Goal: Information Seeking & Learning: Learn about a topic

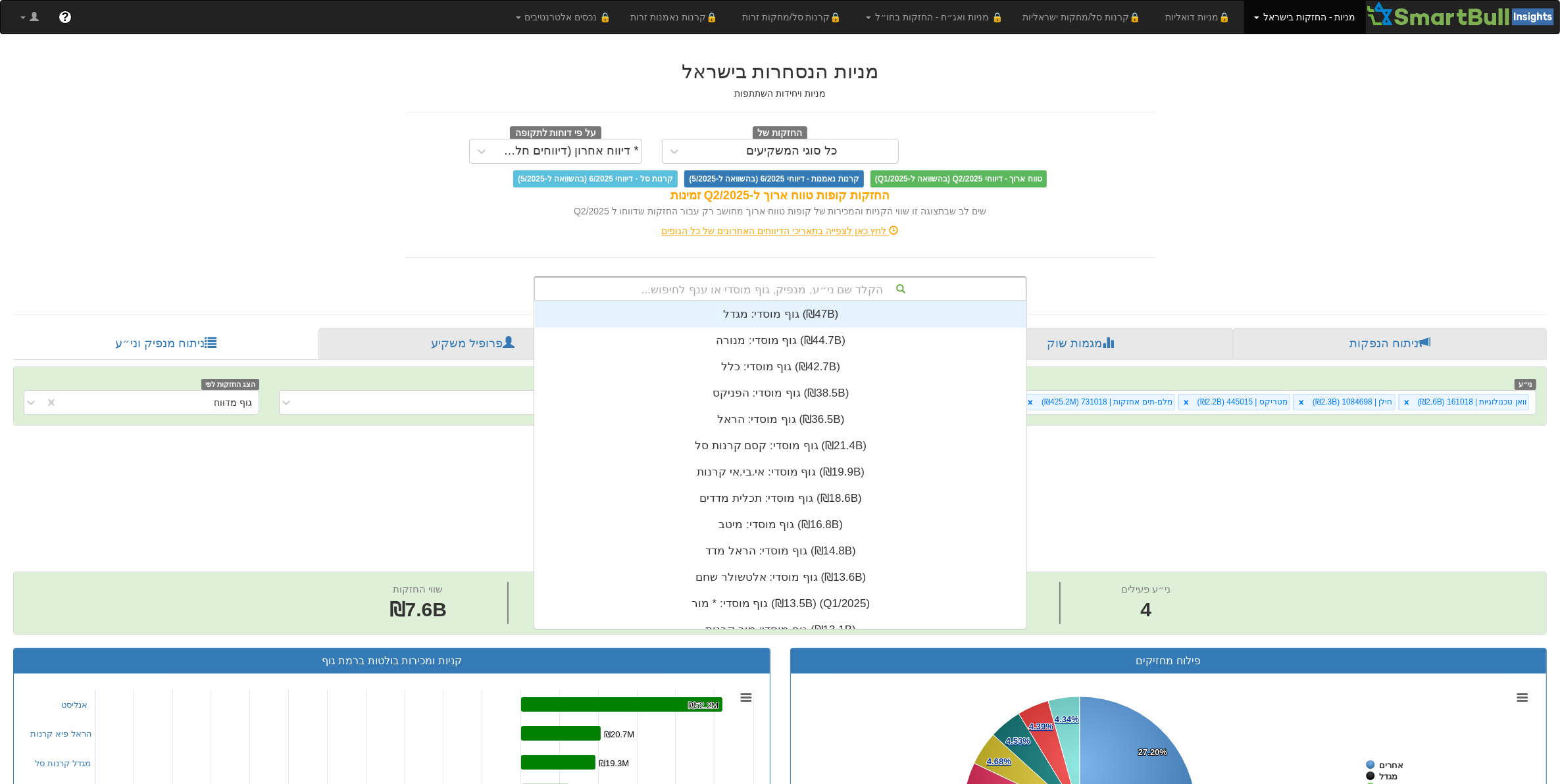
click at [788, 287] on div "הקלד שם ני״ע, מנפיק, גוף מוסדי או ענף לחיפוש..." at bounding box center [780, 289] width 491 height 23
type input "ישרס"
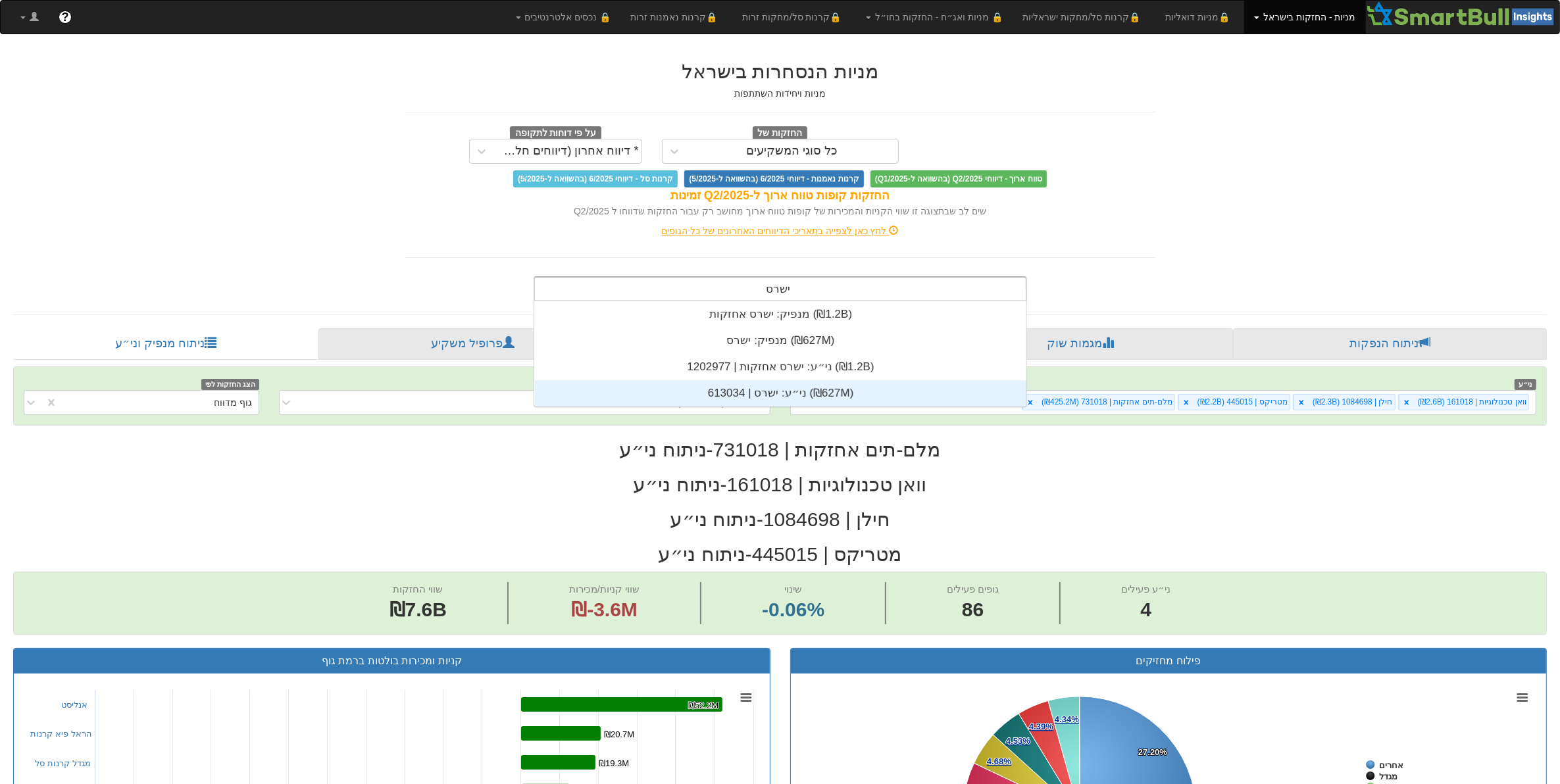
click at [767, 386] on div "ני״ע: ‏ישרס | 613034 ‎(₪627M)‎" at bounding box center [780, 393] width 492 height 26
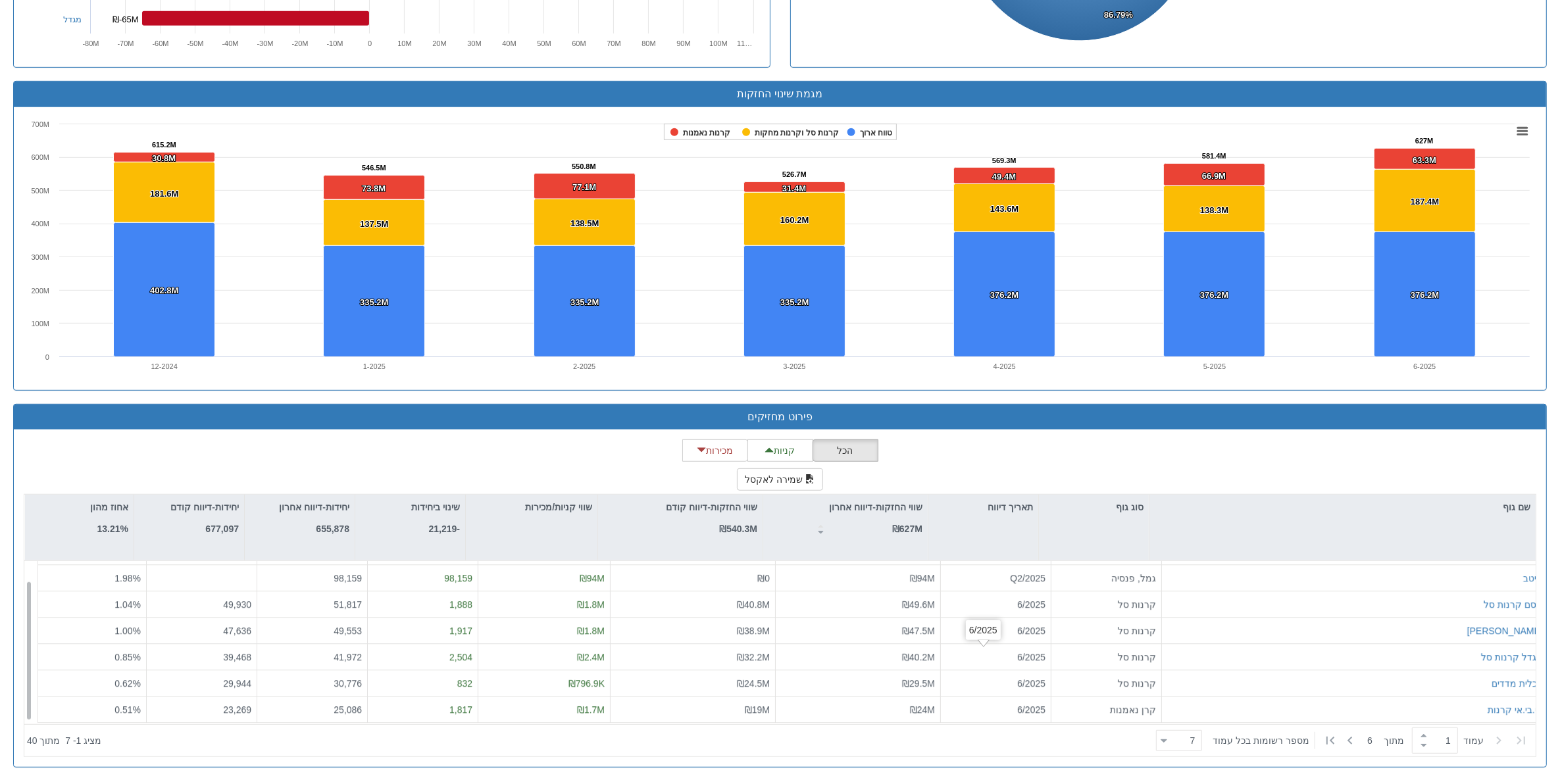
scroll to position [22, 0]
click at [1417, 740] on span at bounding box center [1423, 735] width 14 height 10
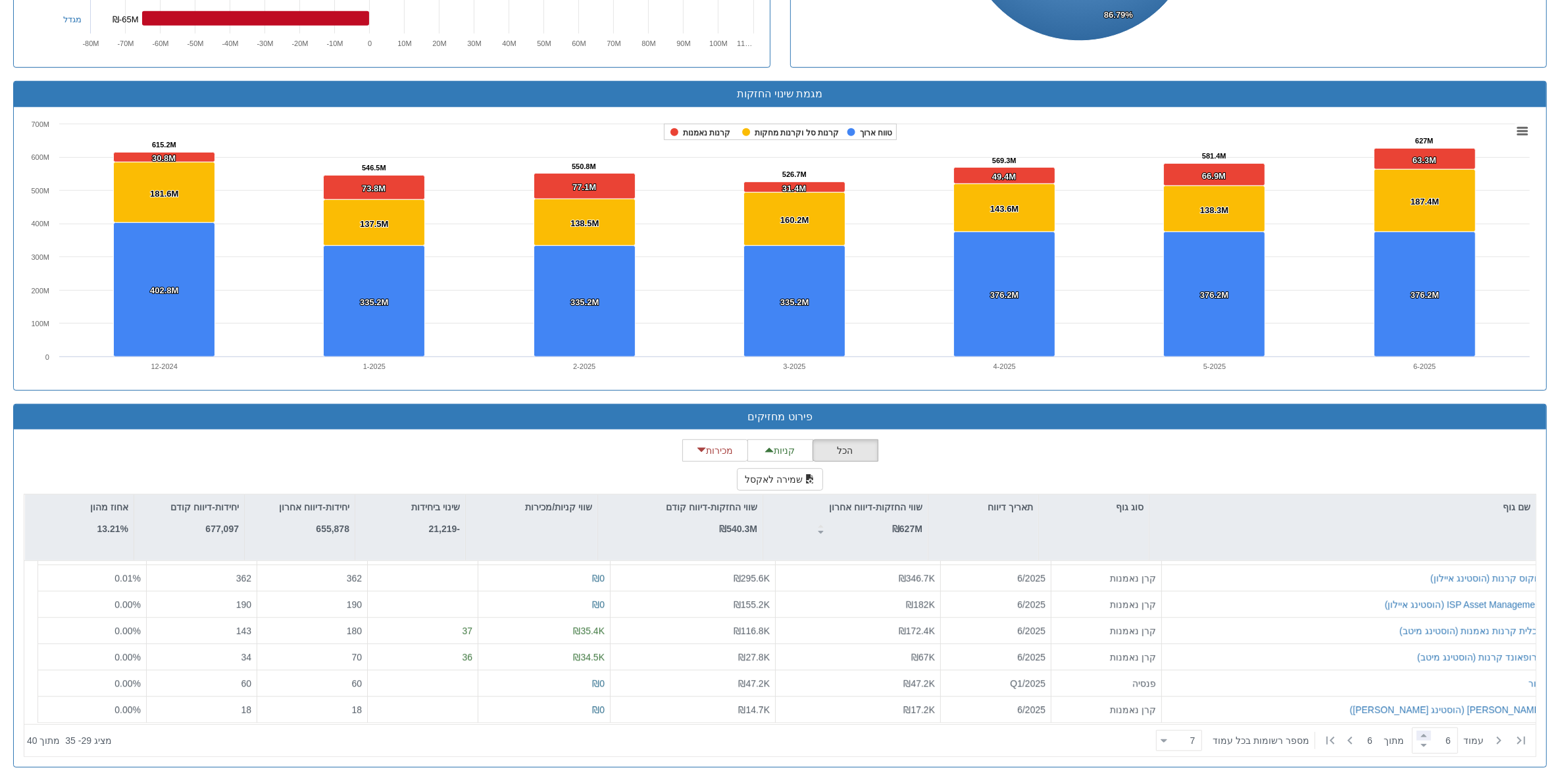
click at [1417, 740] on span at bounding box center [1423, 735] width 14 height 10
type input "6"
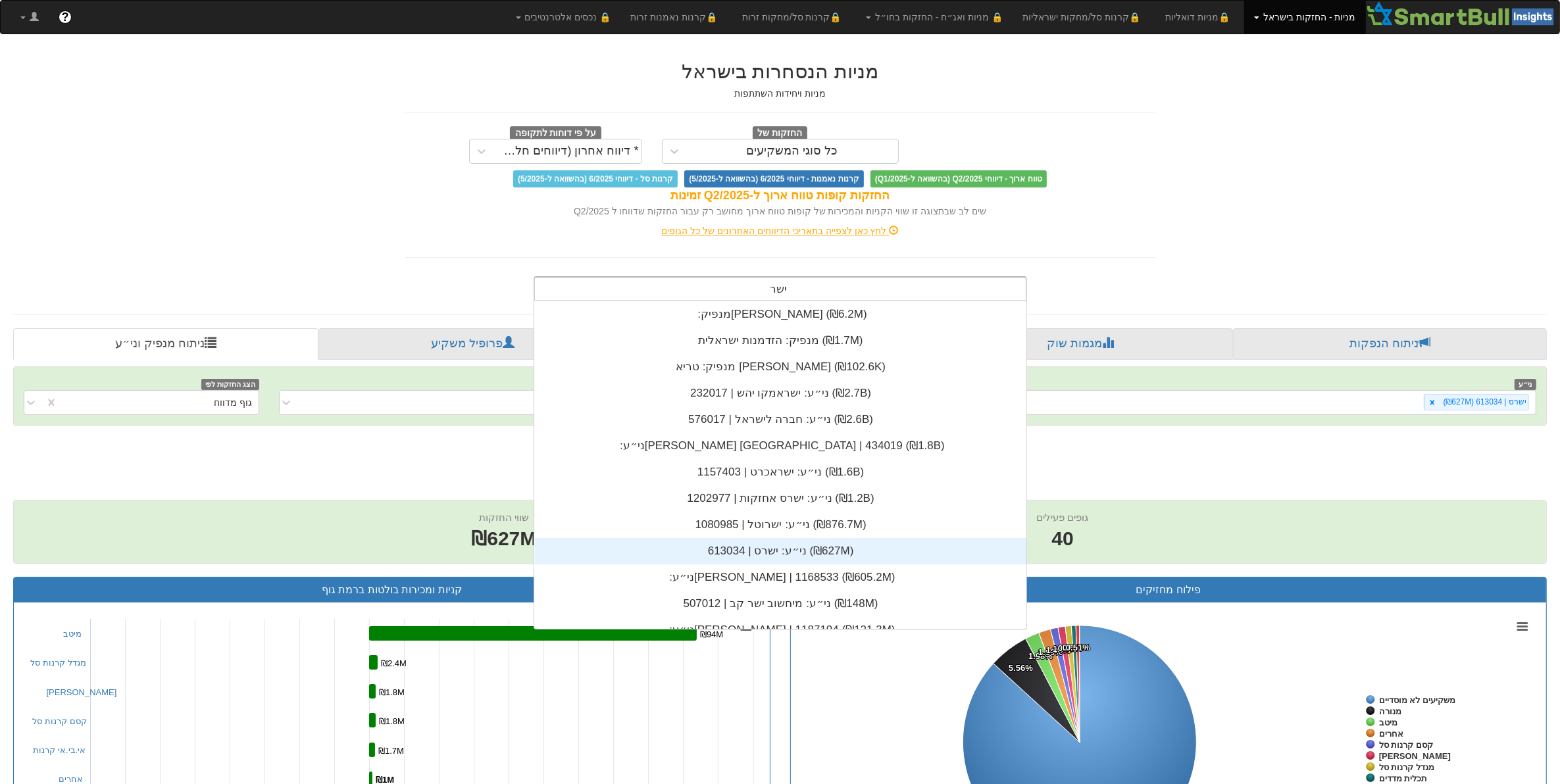
scroll to position [105, 0]
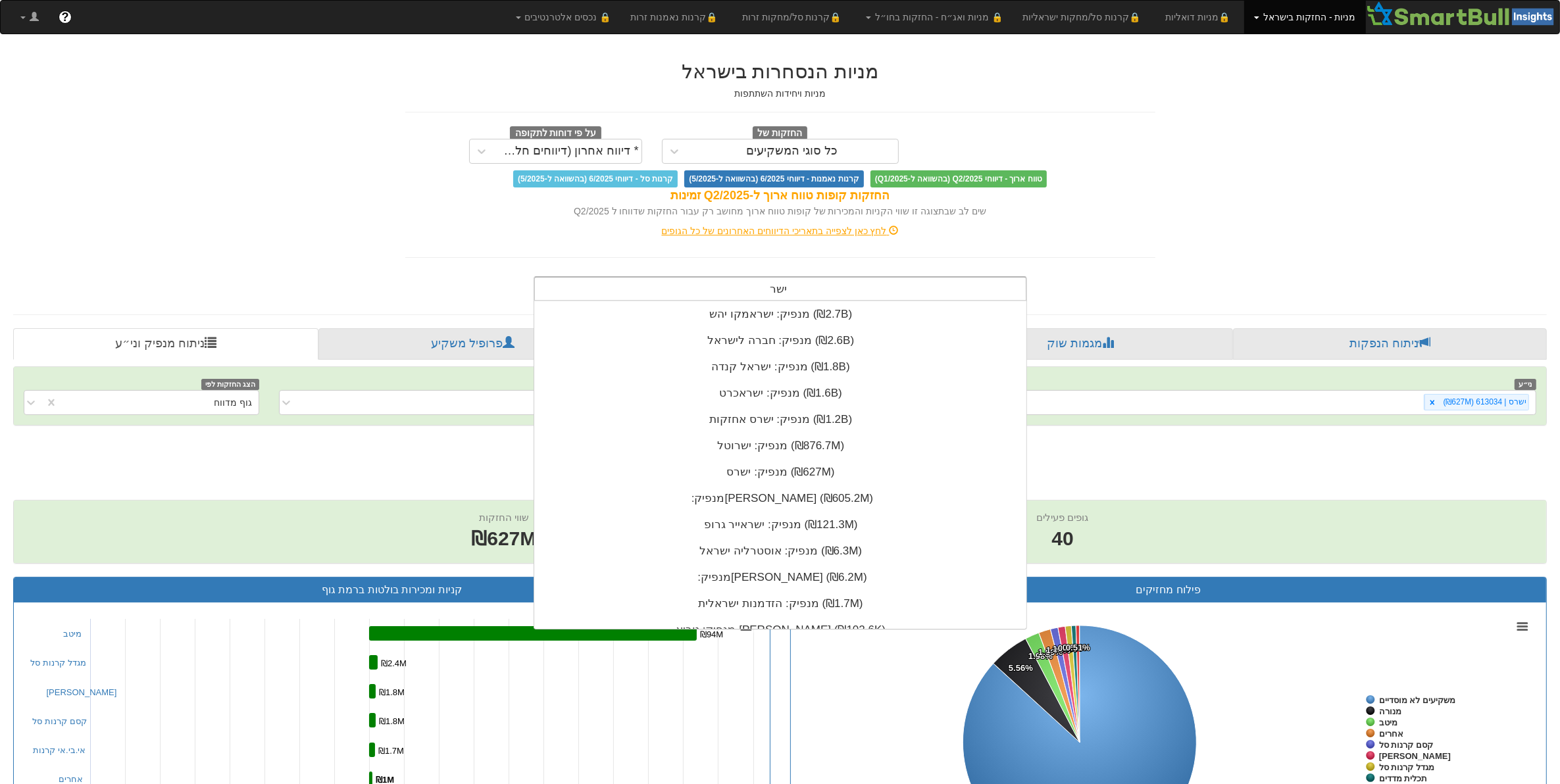
type input "ישרס"
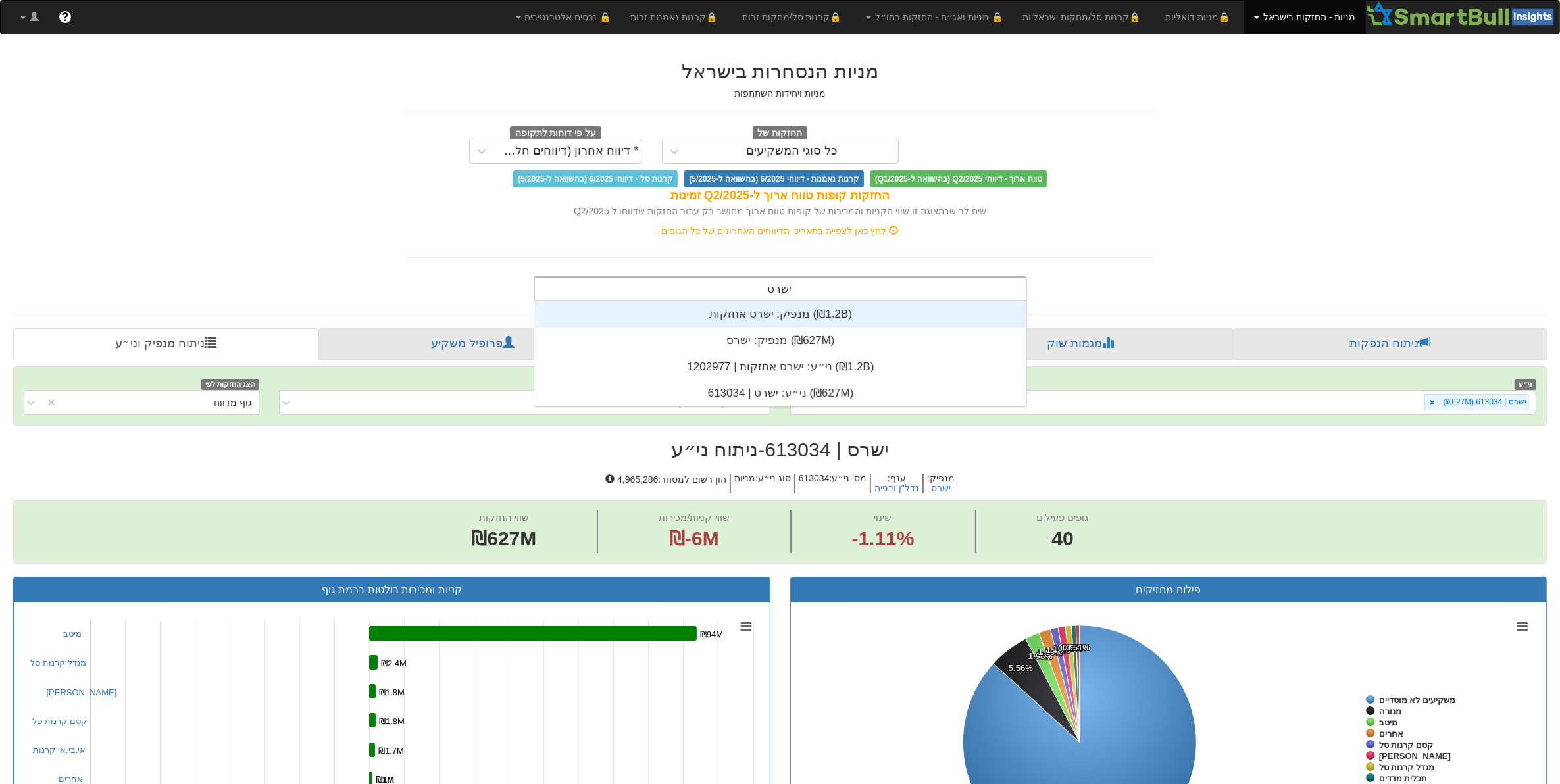
click at [777, 311] on div "מנפיק: ‏ישרס אחזקות ‎(₪1.2B)‎" at bounding box center [780, 314] width 492 height 26
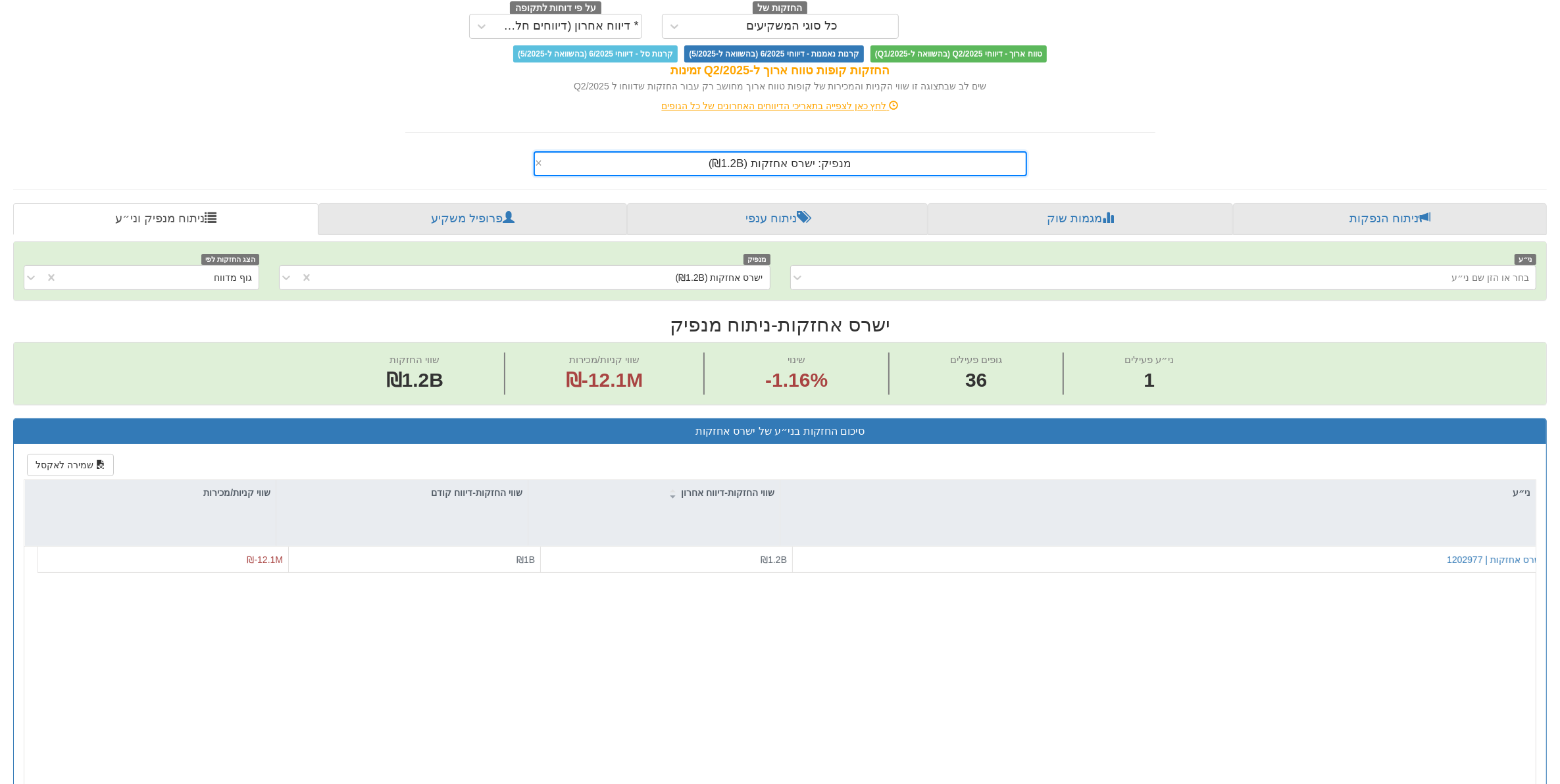
scroll to position [329, 0]
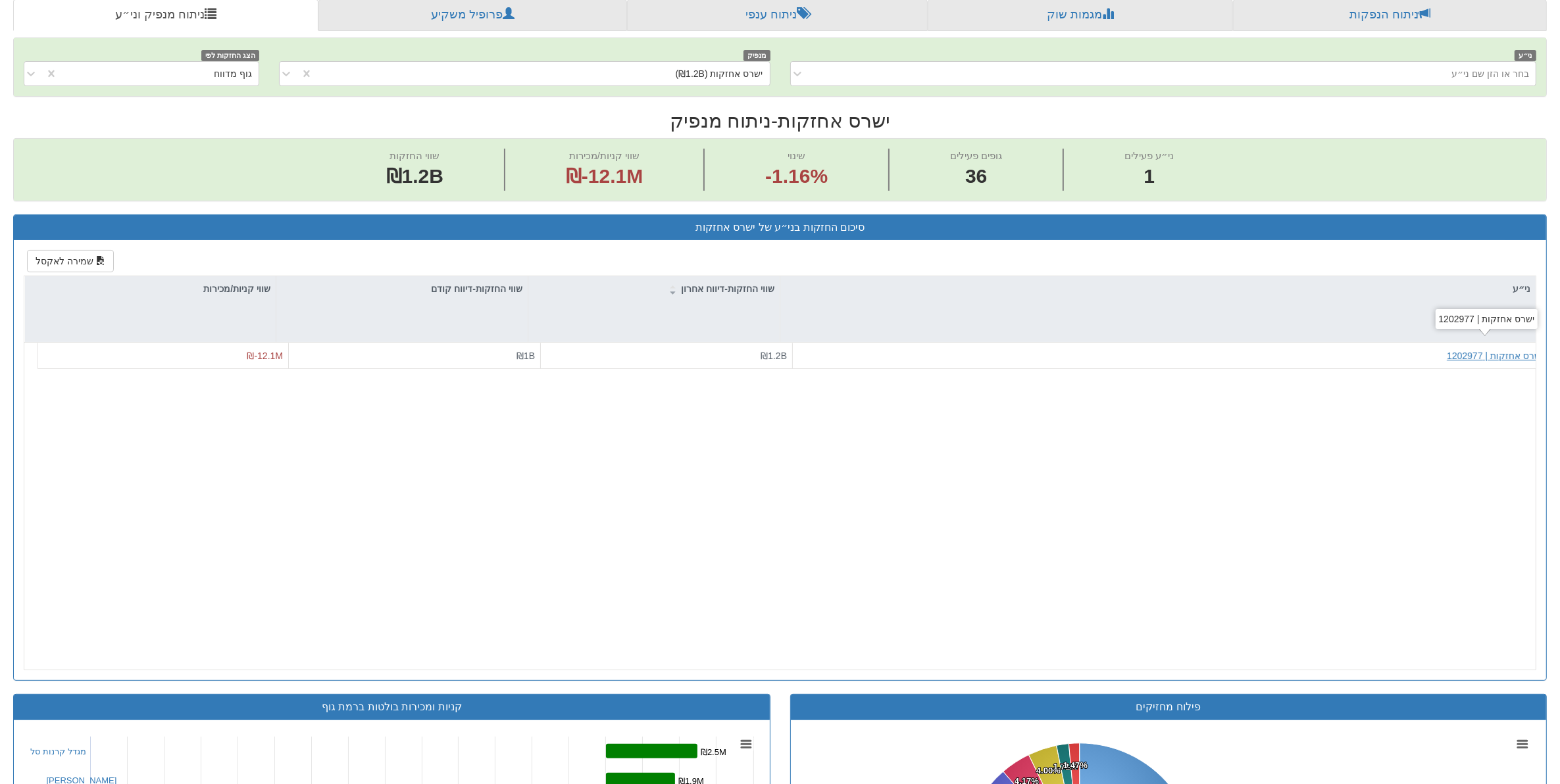
click at [1500, 358] on div "ישרס אחזקות | 1202977" at bounding box center [1494, 355] width 96 height 13
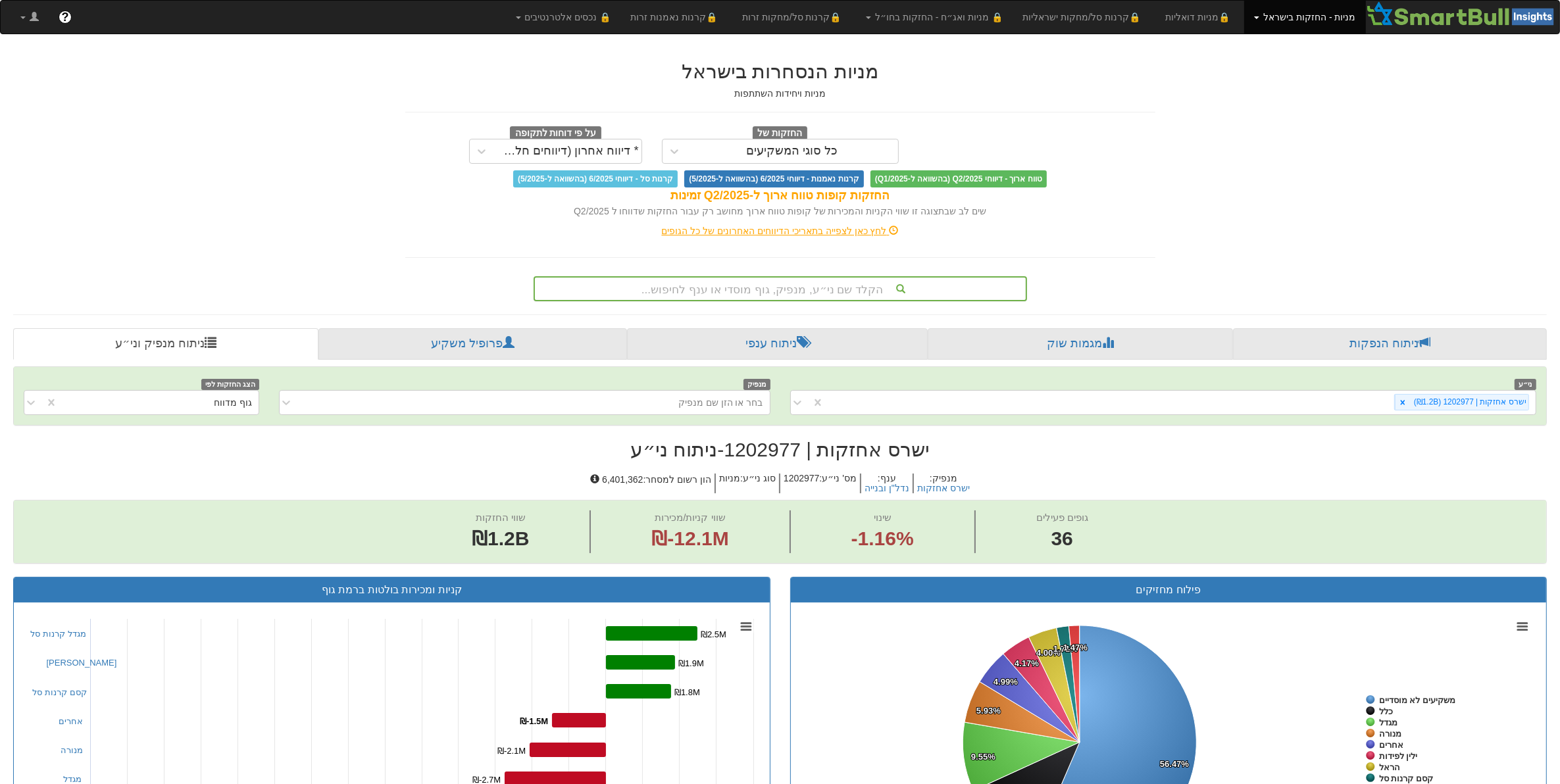
click at [832, 285] on div "הקלד שם ני״ע, מנפיק, גוף מוסדי או ענף לחיפוש..." at bounding box center [780, 289] width 491 height 23
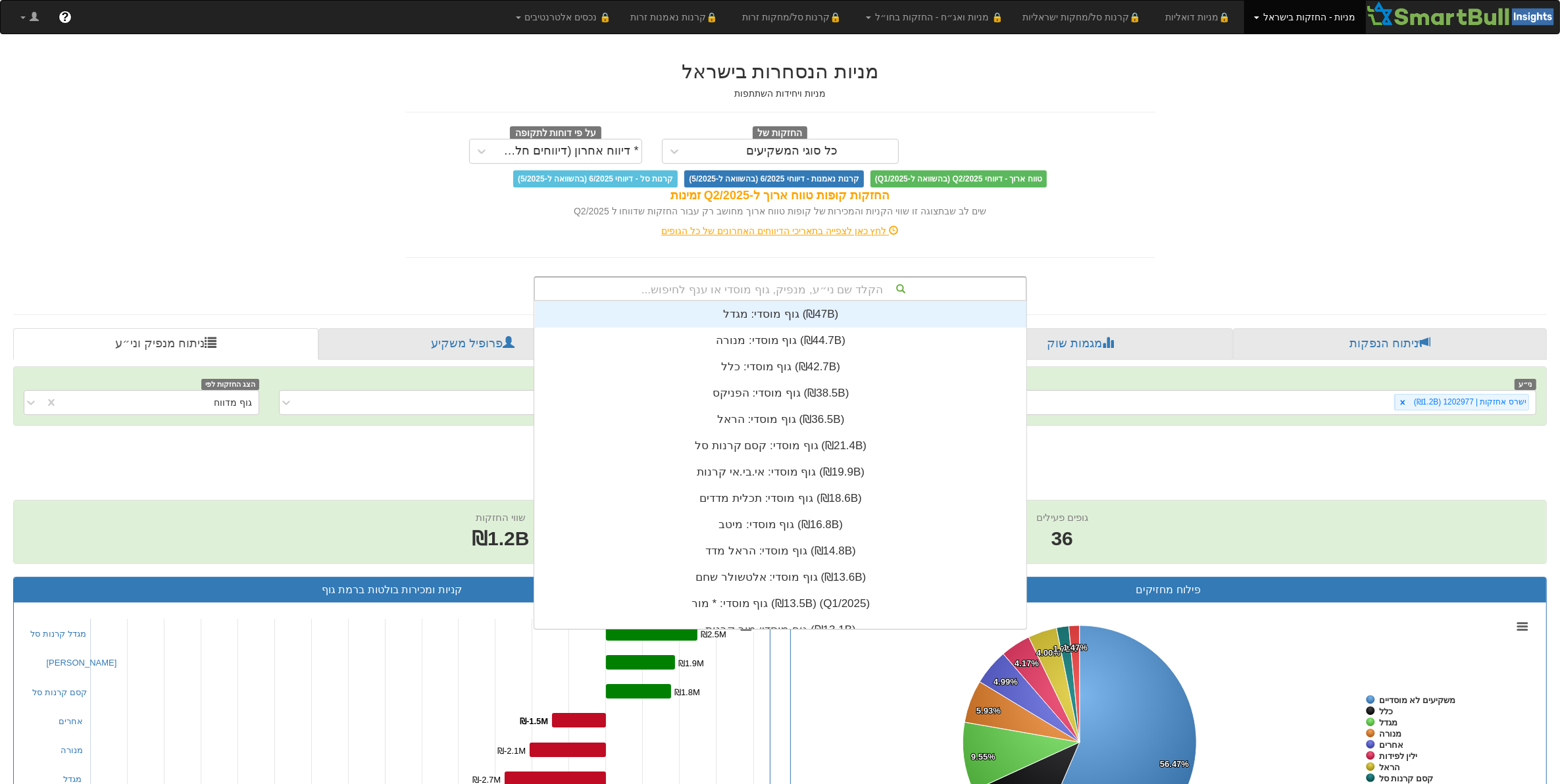
scroll to position [327, 0]
type input "ישרס"
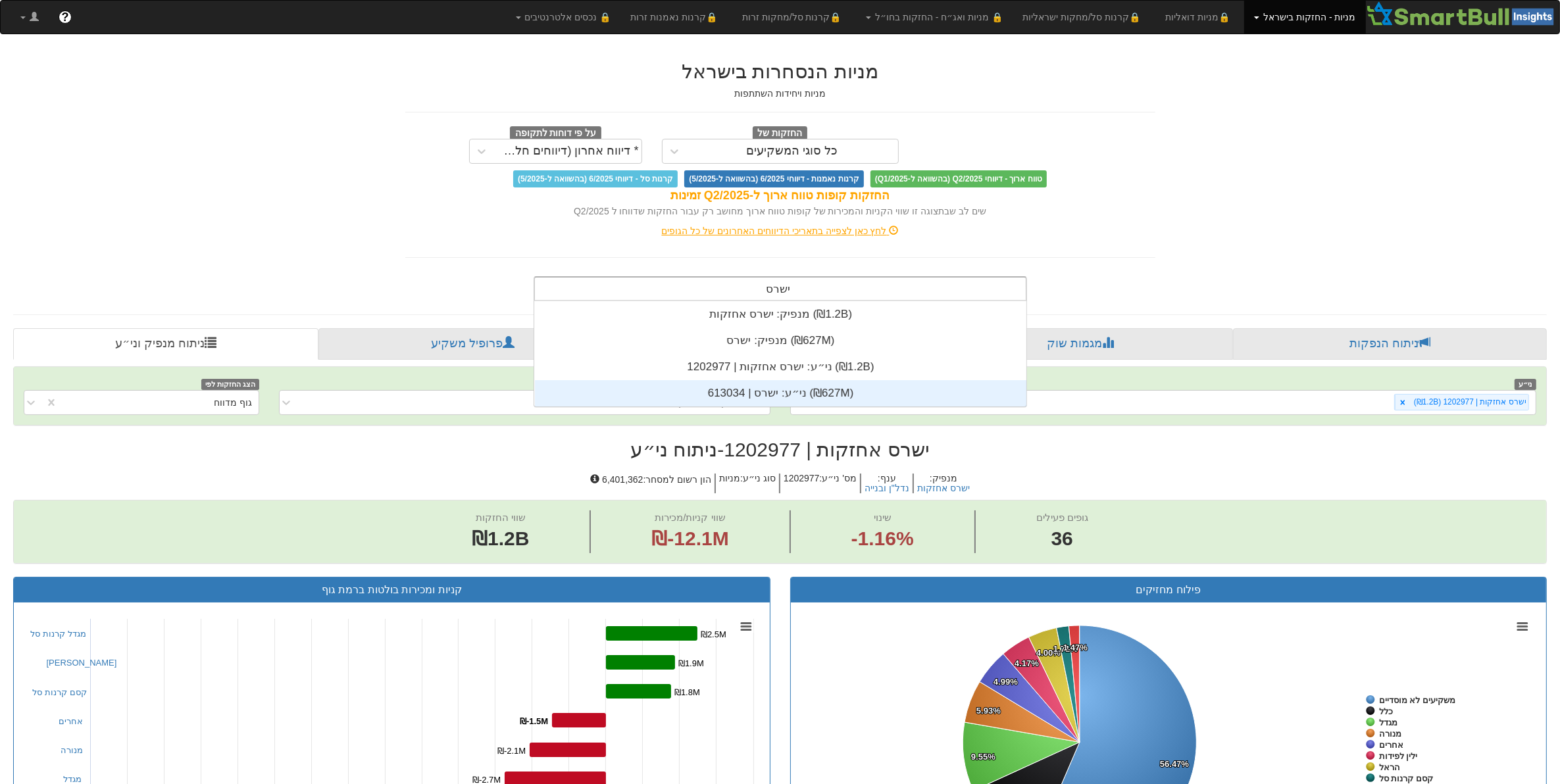
click at [787, 386] on div "ני״ע: ‏ישרס | 613034 ‎(₪627M)‎" at bounding box center [780, 393] width 492 height 26
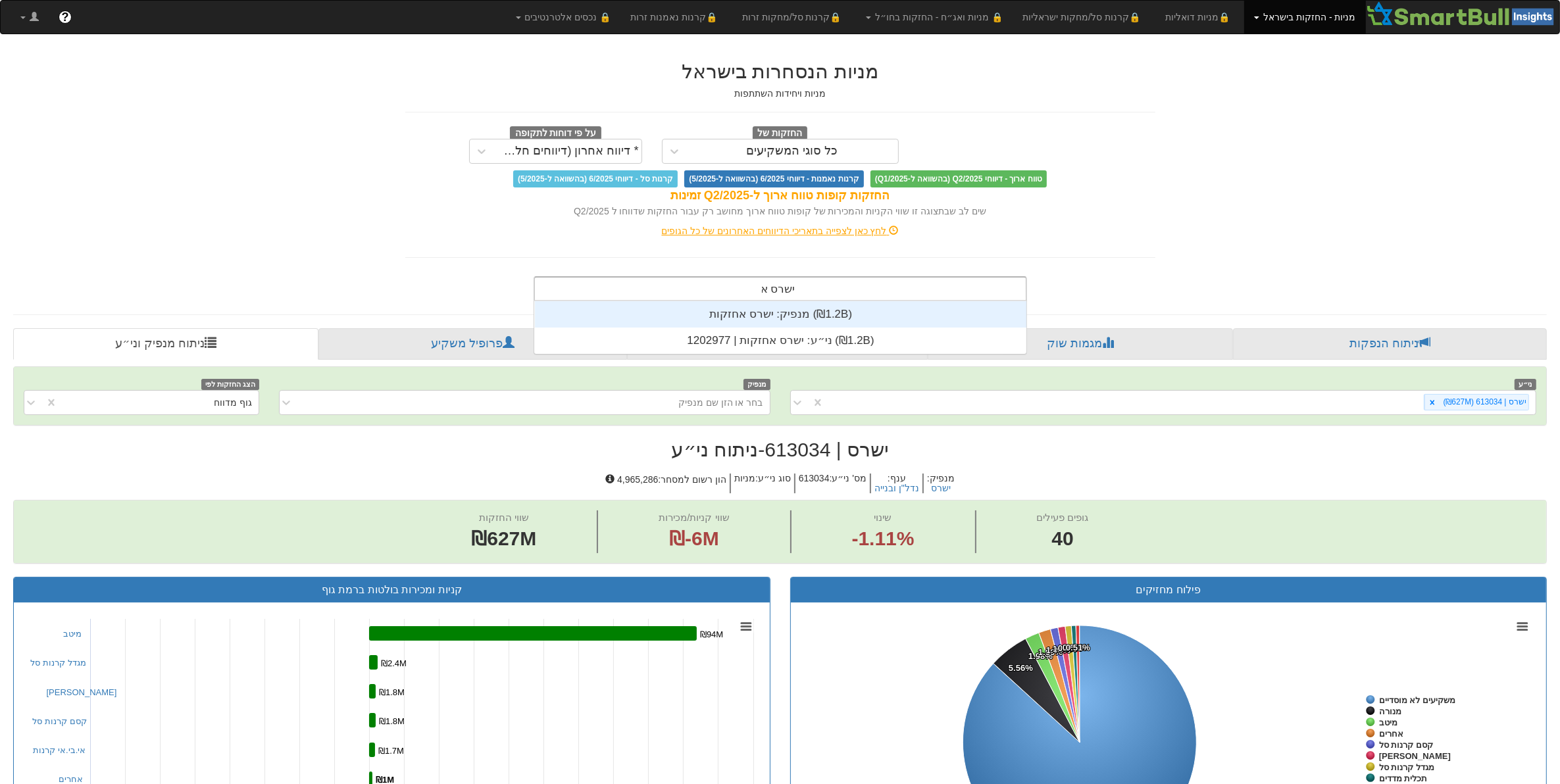
scroll to position [53, 0]
type input "ישרס אחזקות"
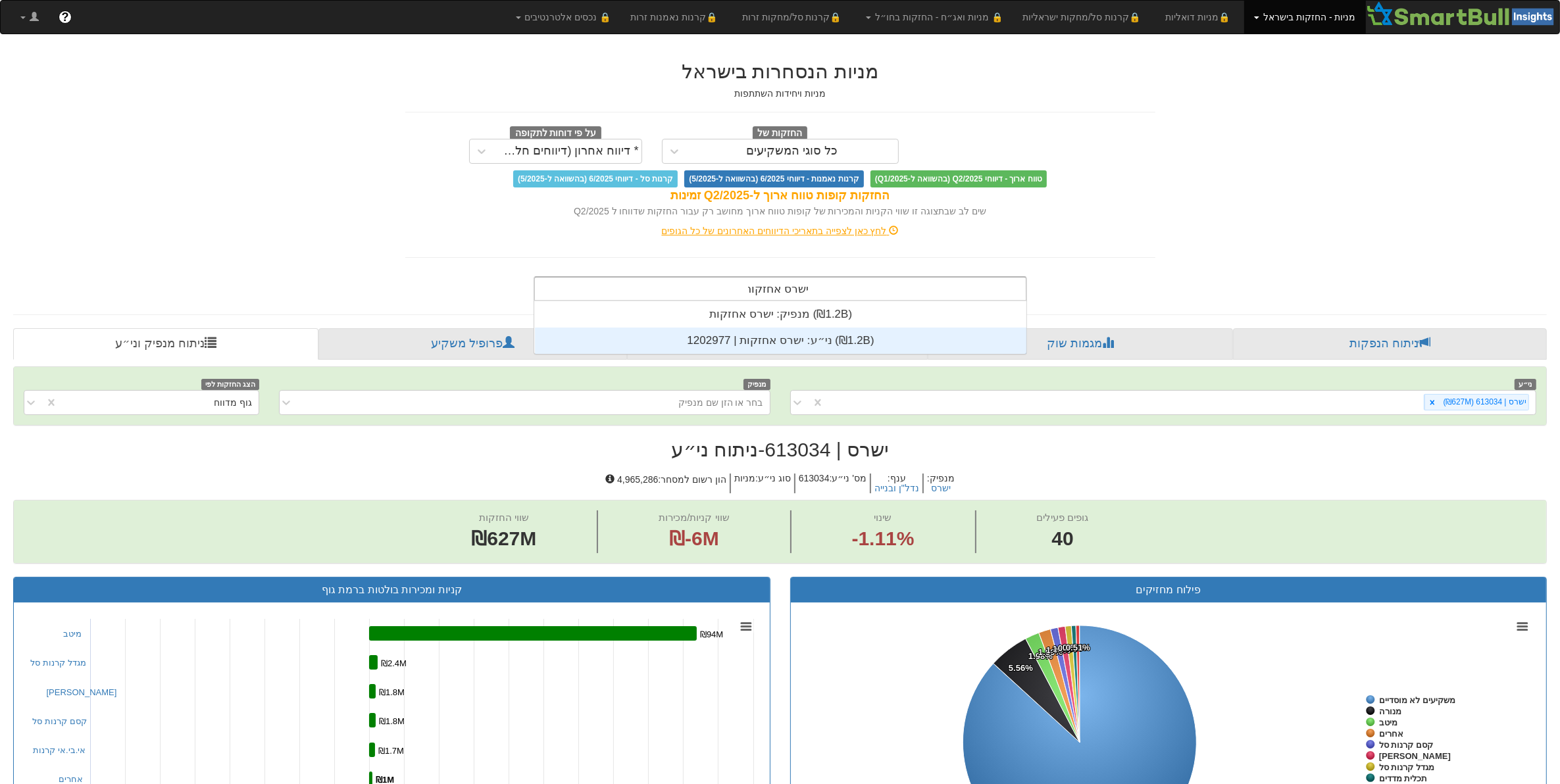
click at [755, 337] on div "ני״ע: ‏ישרס אחזקות | 1202977 ‎(₪1.2B)‎" at bounding box center [780, 340] width 492 height 26
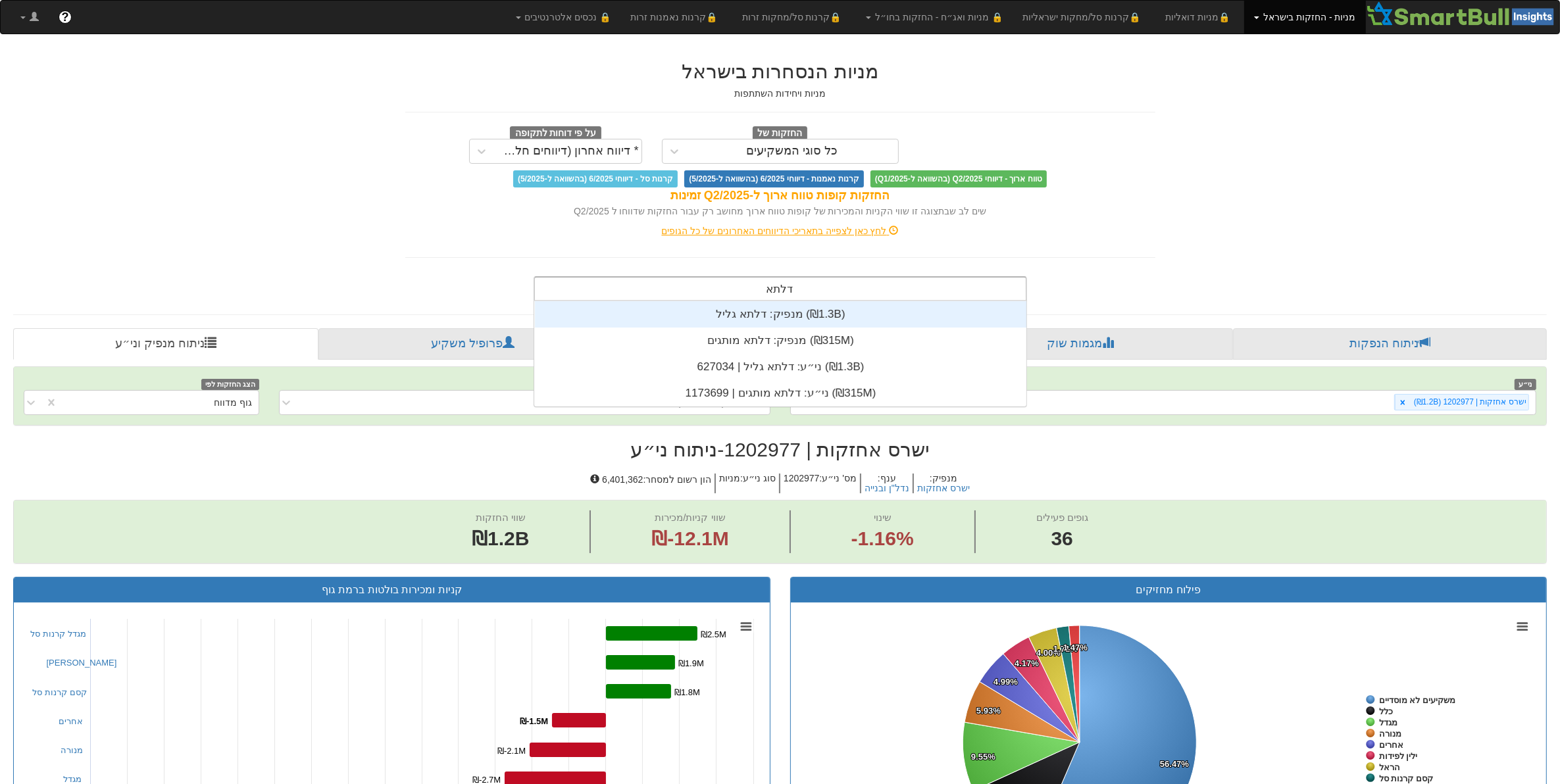
scroll to position [53, 0]
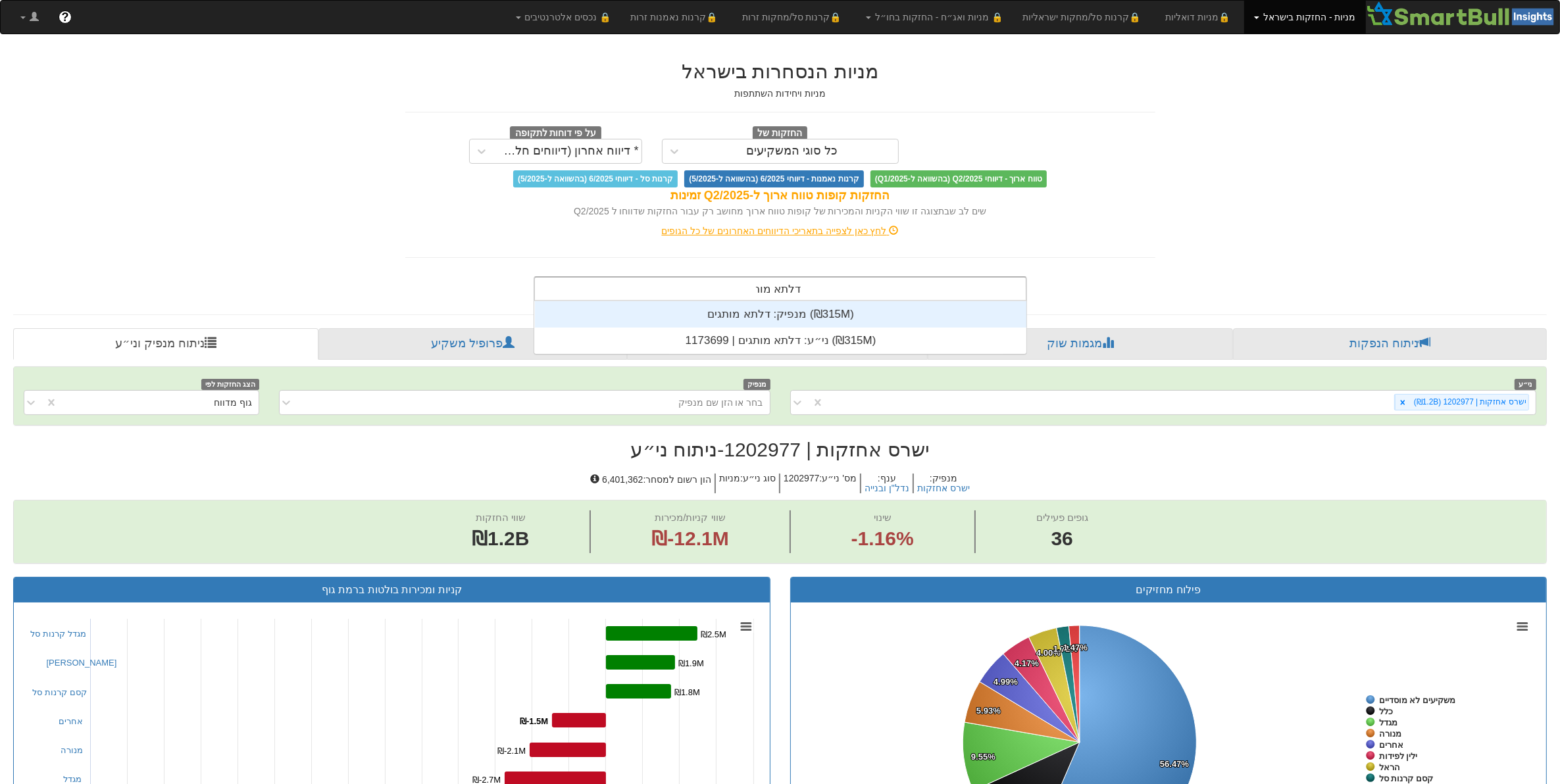
type input "דלתא מותגי"
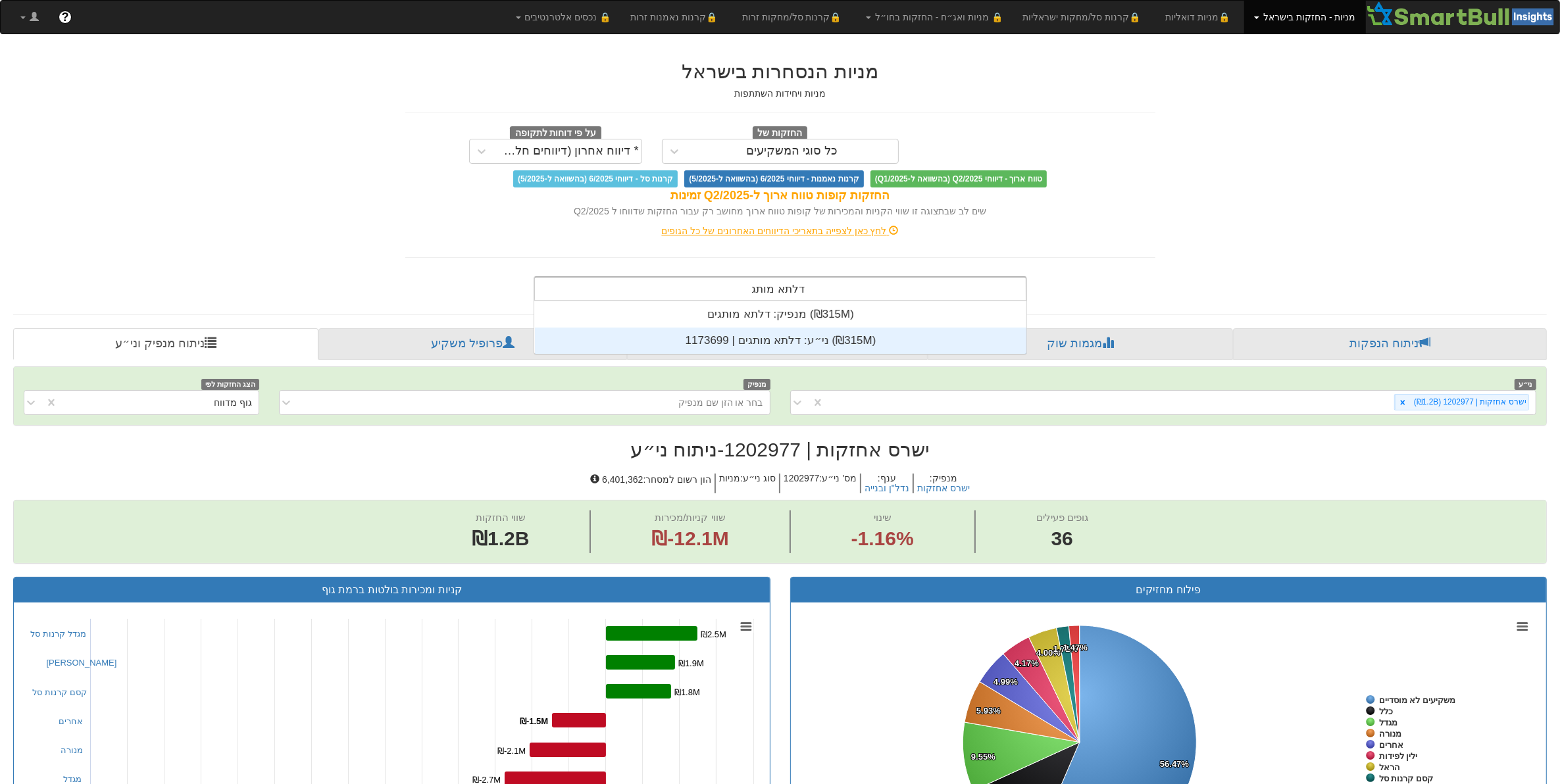
click at [796, 334] on div "ני״ע: ‏דלתא מותגים | 1173699 ‎(₪315M)‎" at bounding box center [780, 340] width 492 height 26
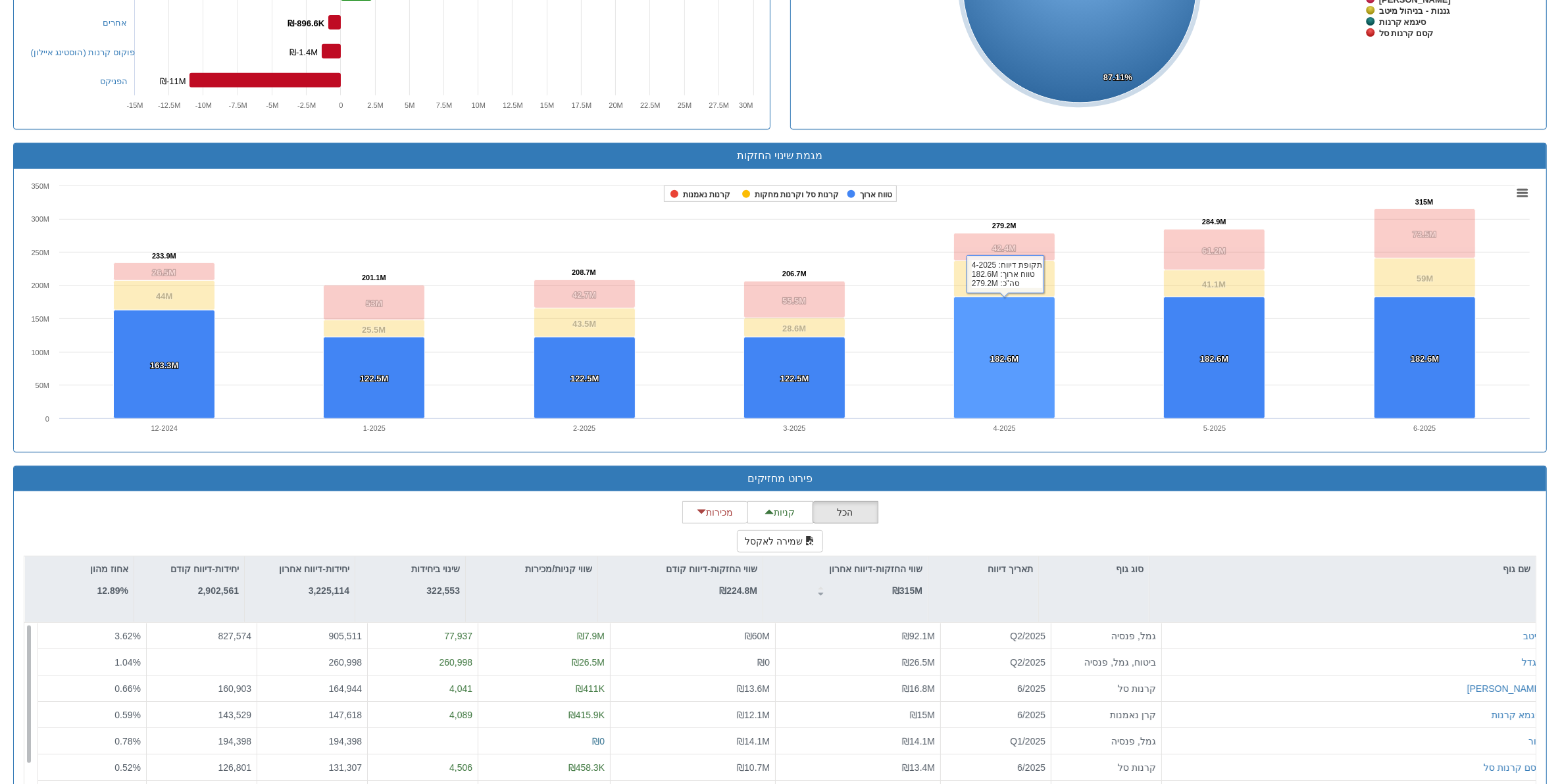
scroll to position [904, 0]
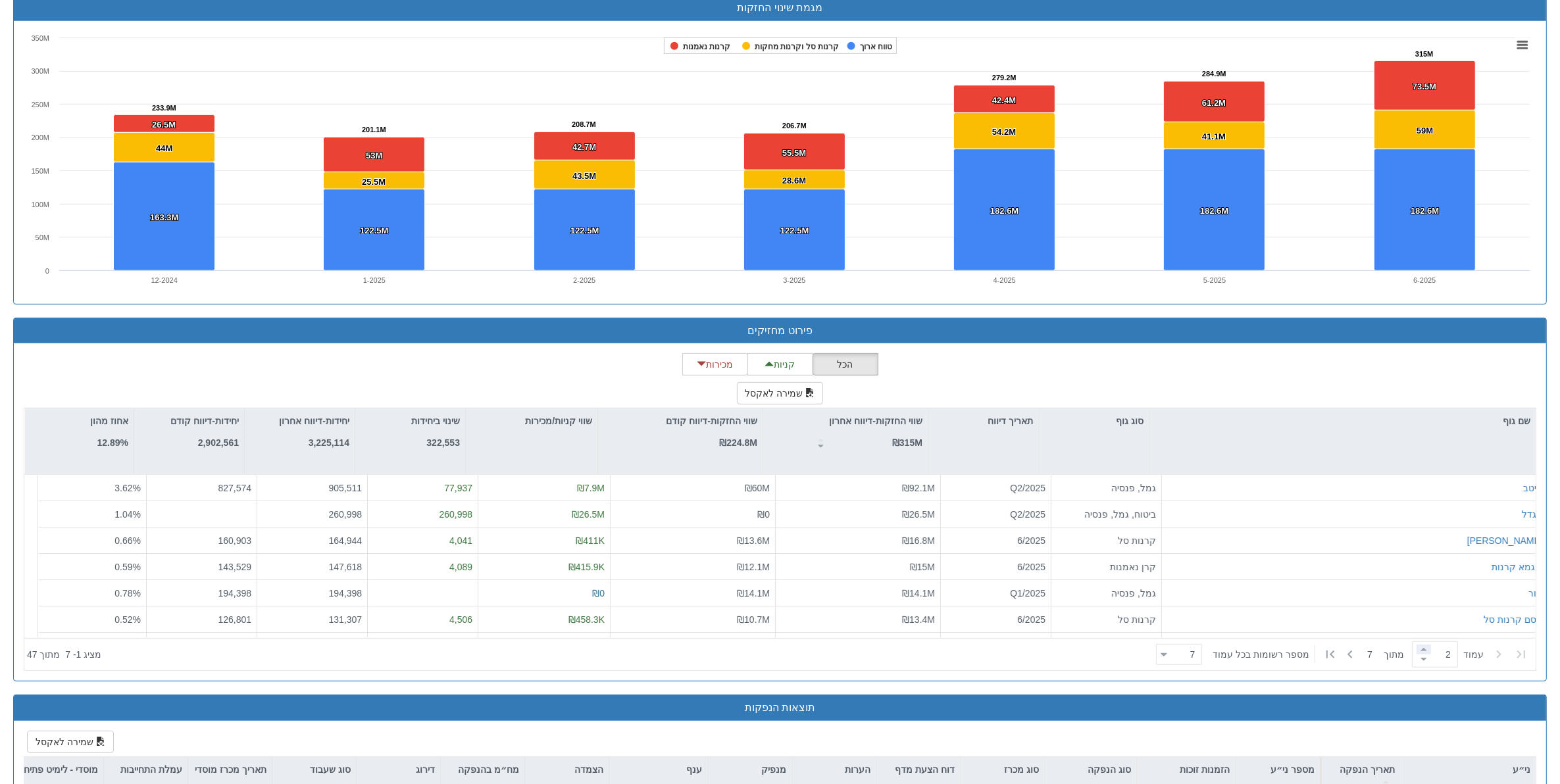
click at [1419, 653] on span at bounding box center [1423, 649] width 14 height 10
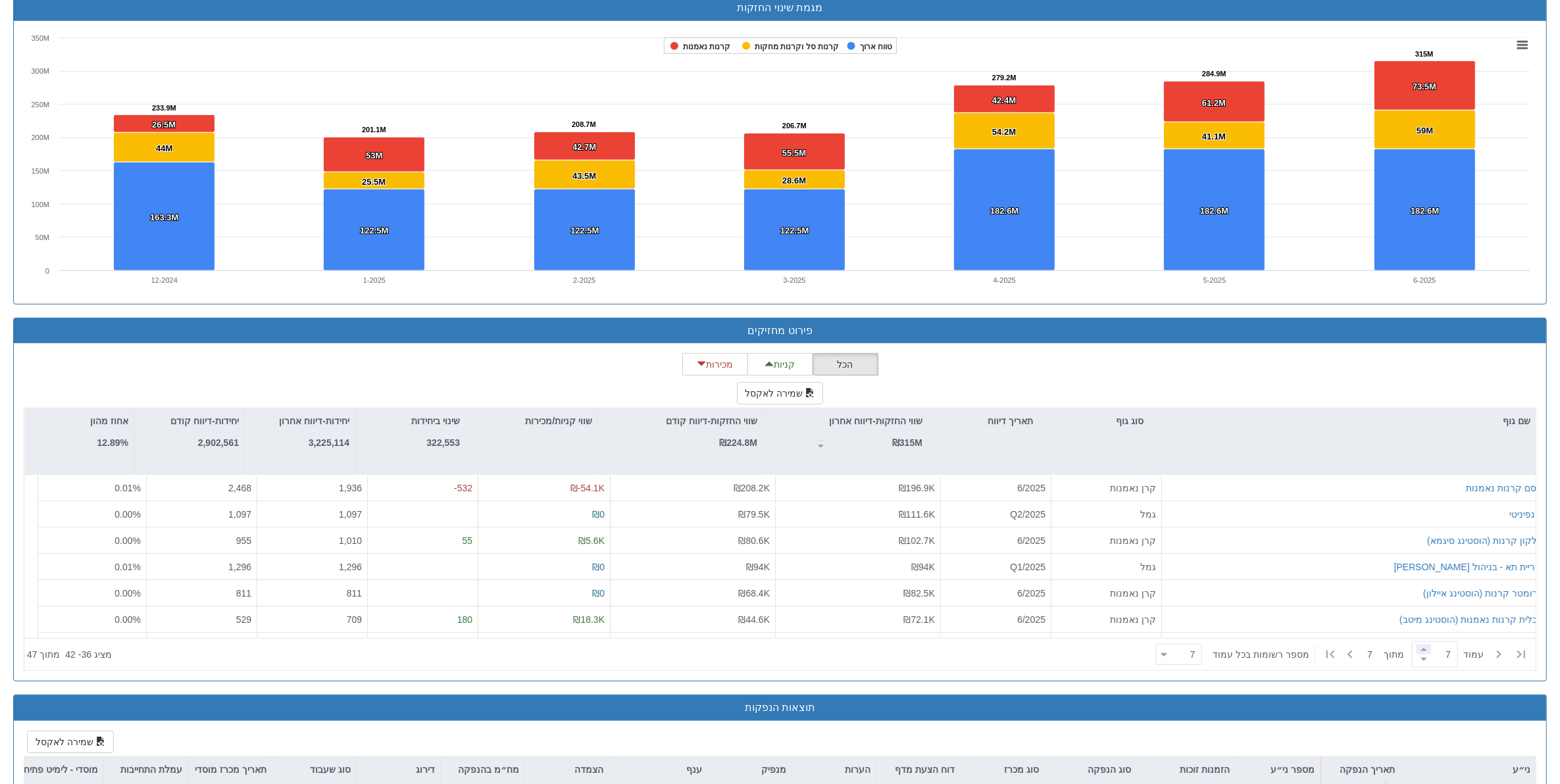
click at [1419, 653] on span at bounding box center [1423, 649] width 14 height 10
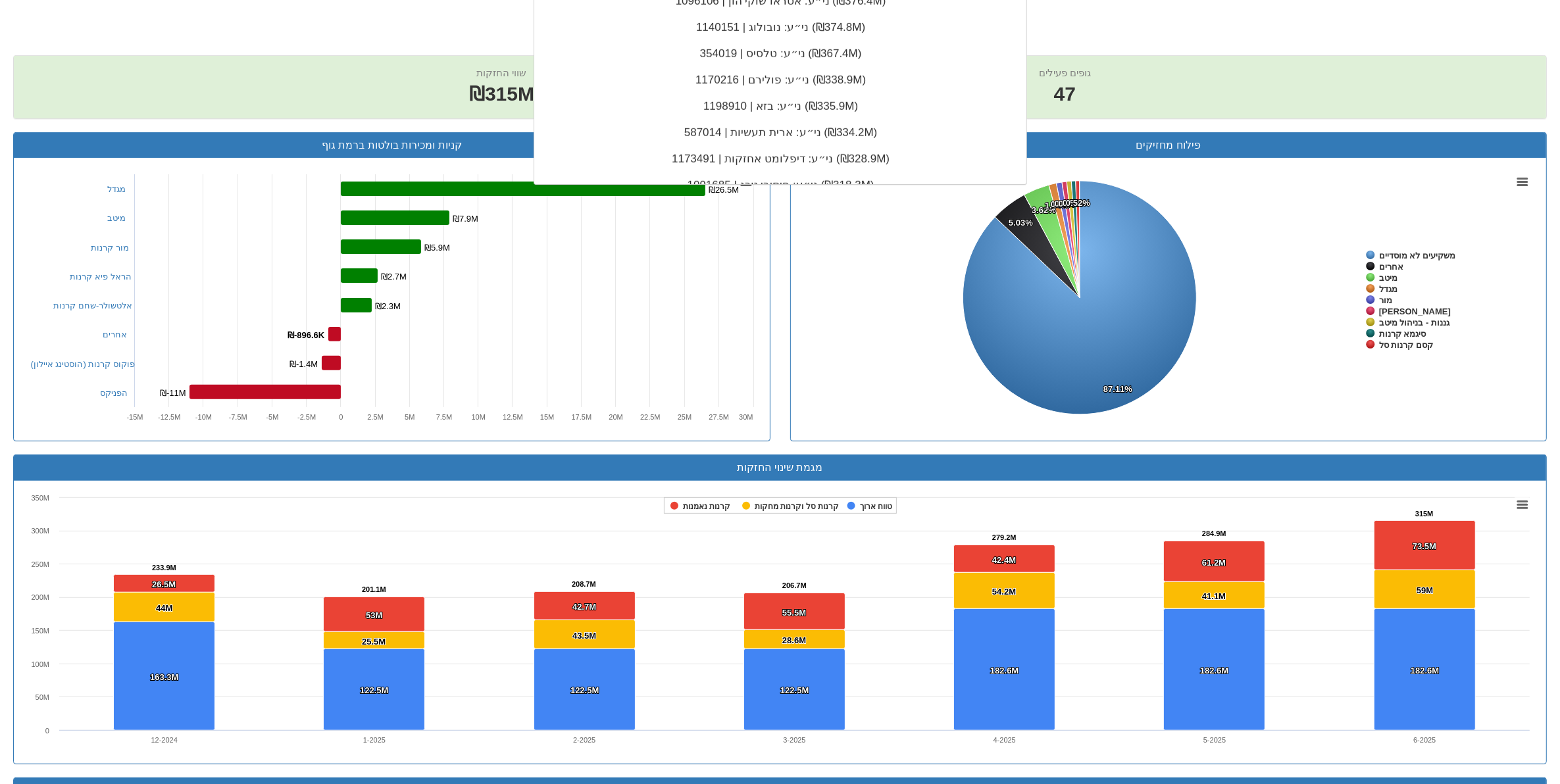
scroll to position [329, 0]
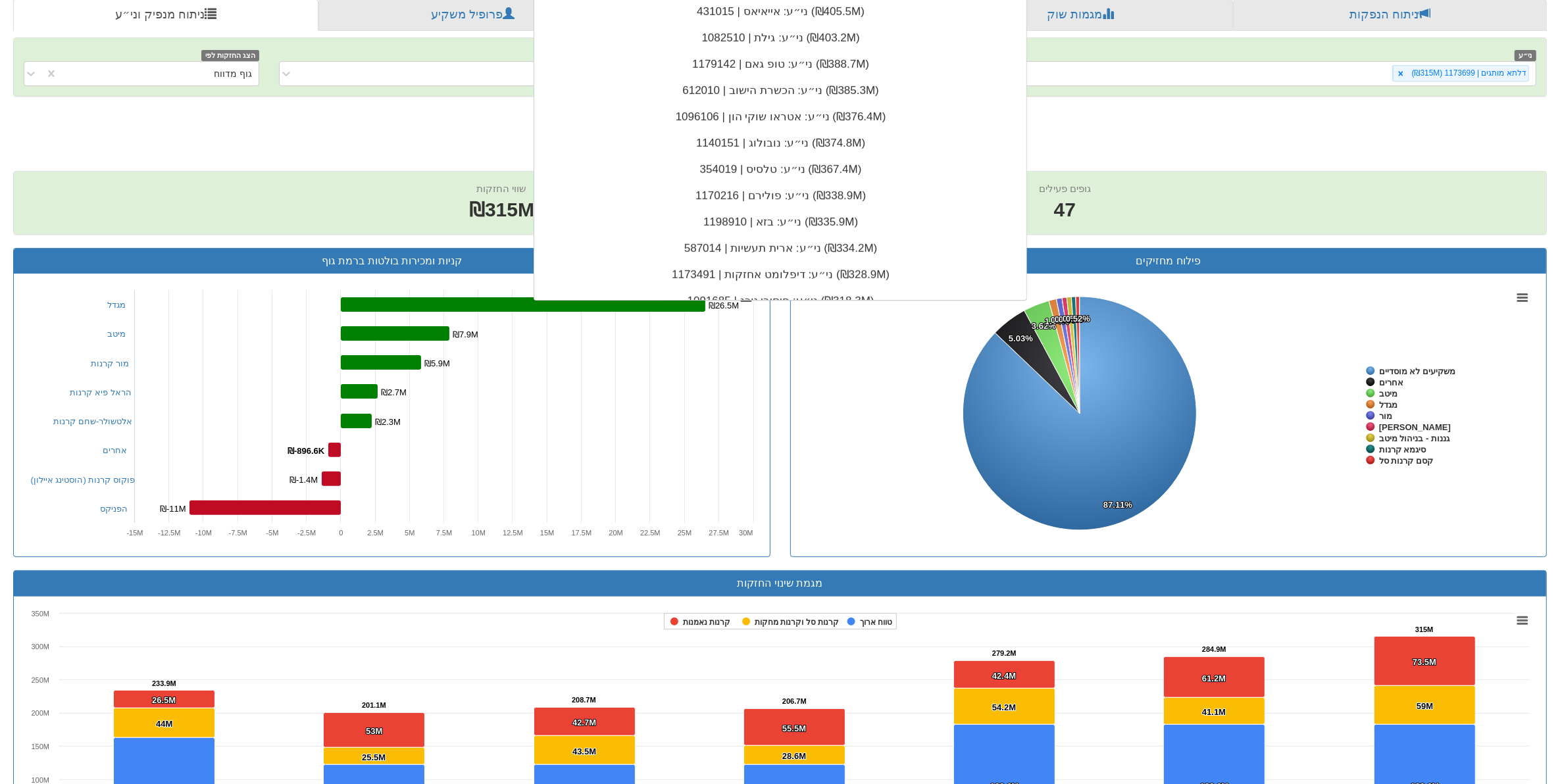
click at [203, 211] on div "שווי החזקות ₪315M שווי קניות/מכירות ₪33.1M שינוי 14.74% גופים פעילים 47" at bounding box center [780, 203] width 1532 height 62
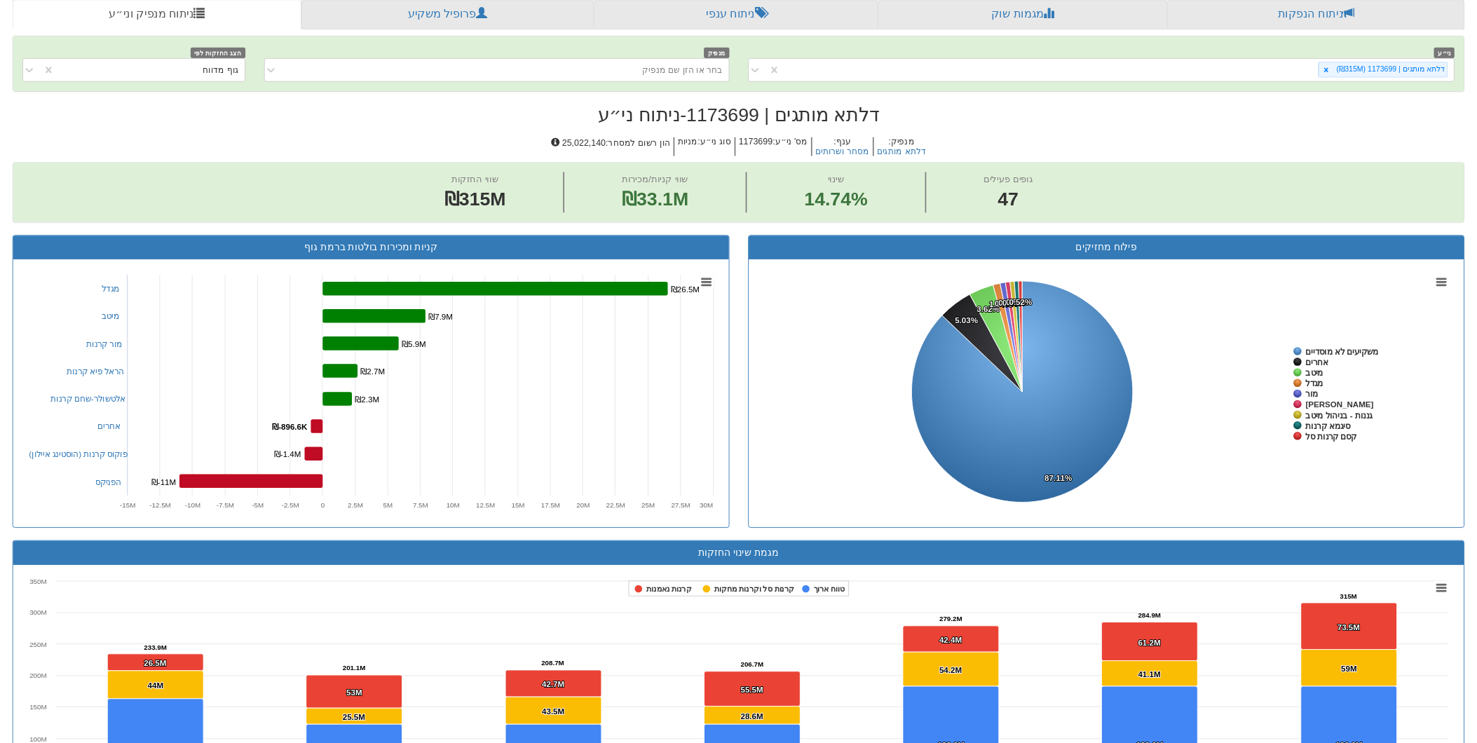
scroll to position [526, 0]
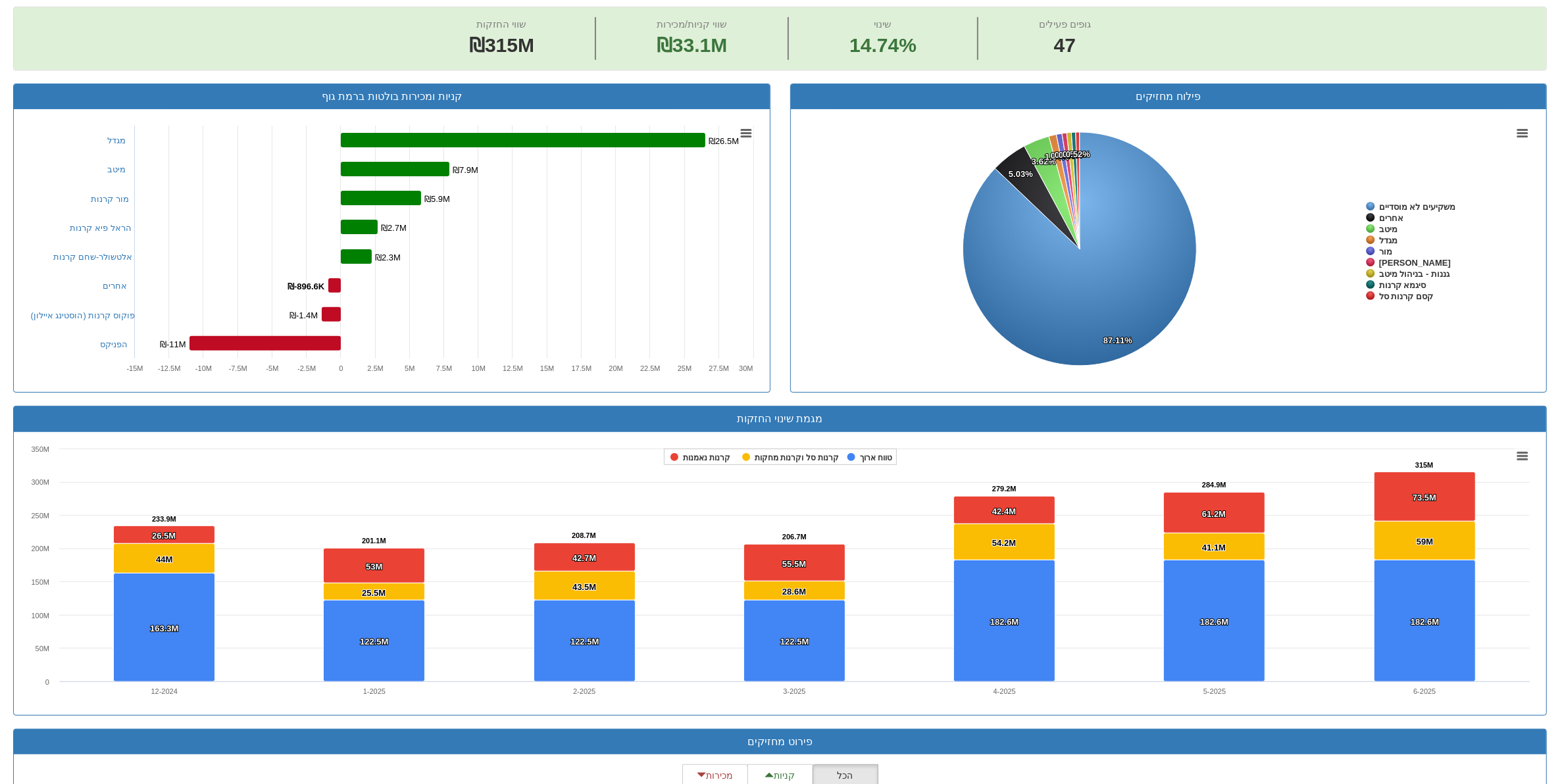
click at [31, 245] on rect at bounding box center [392, 250] width 735 height 263
click at [57, 116] on div "Created with Highcharts 8.2.2 Chart context menu ₪26.5M ₪26.5M ₪7.9M ₪7.9M ₪5.9…" at bounding box center [392, 250] width 756 height 283
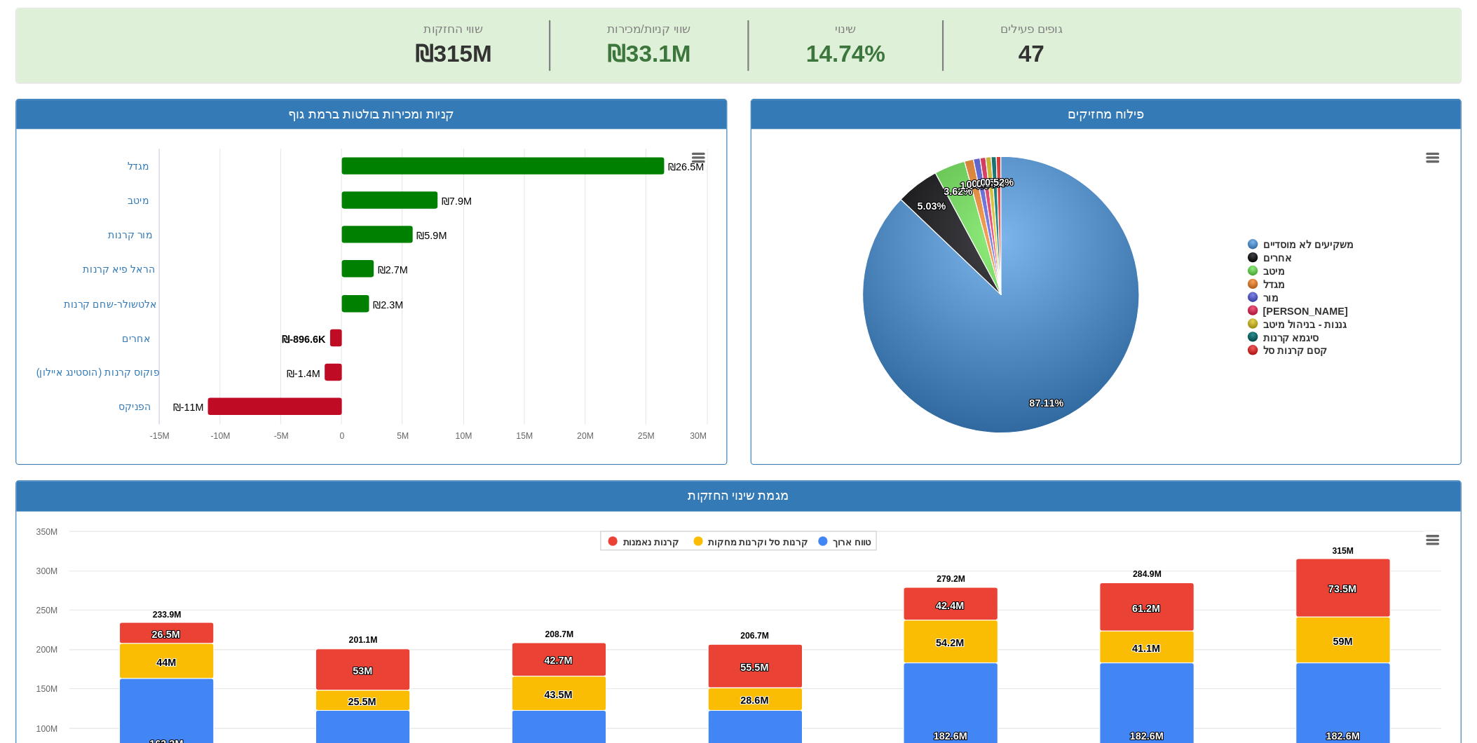
scroll to position [0, 2230]
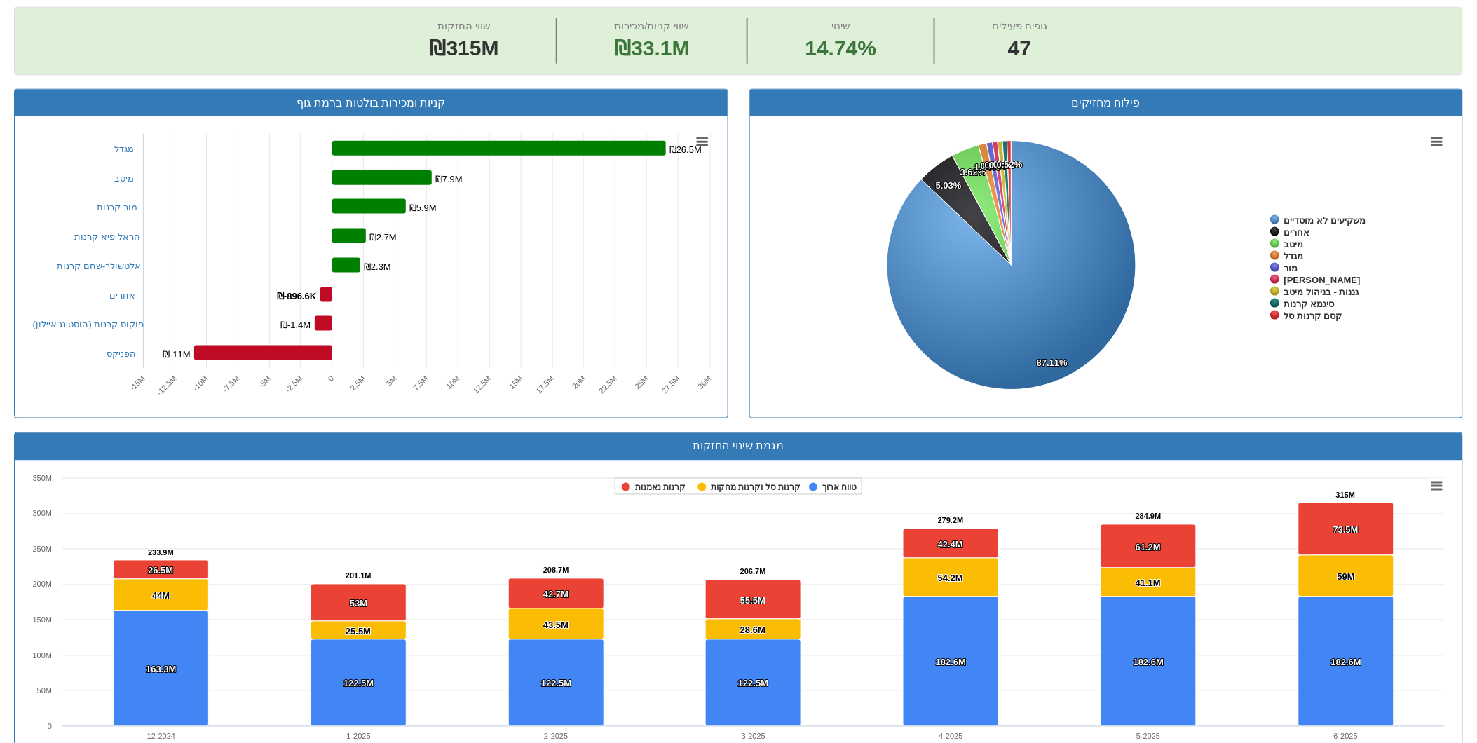
click at [109, 456] on div "מגמת שינוי החזקות" at bounding box center [739, 446] width 1448 height 27
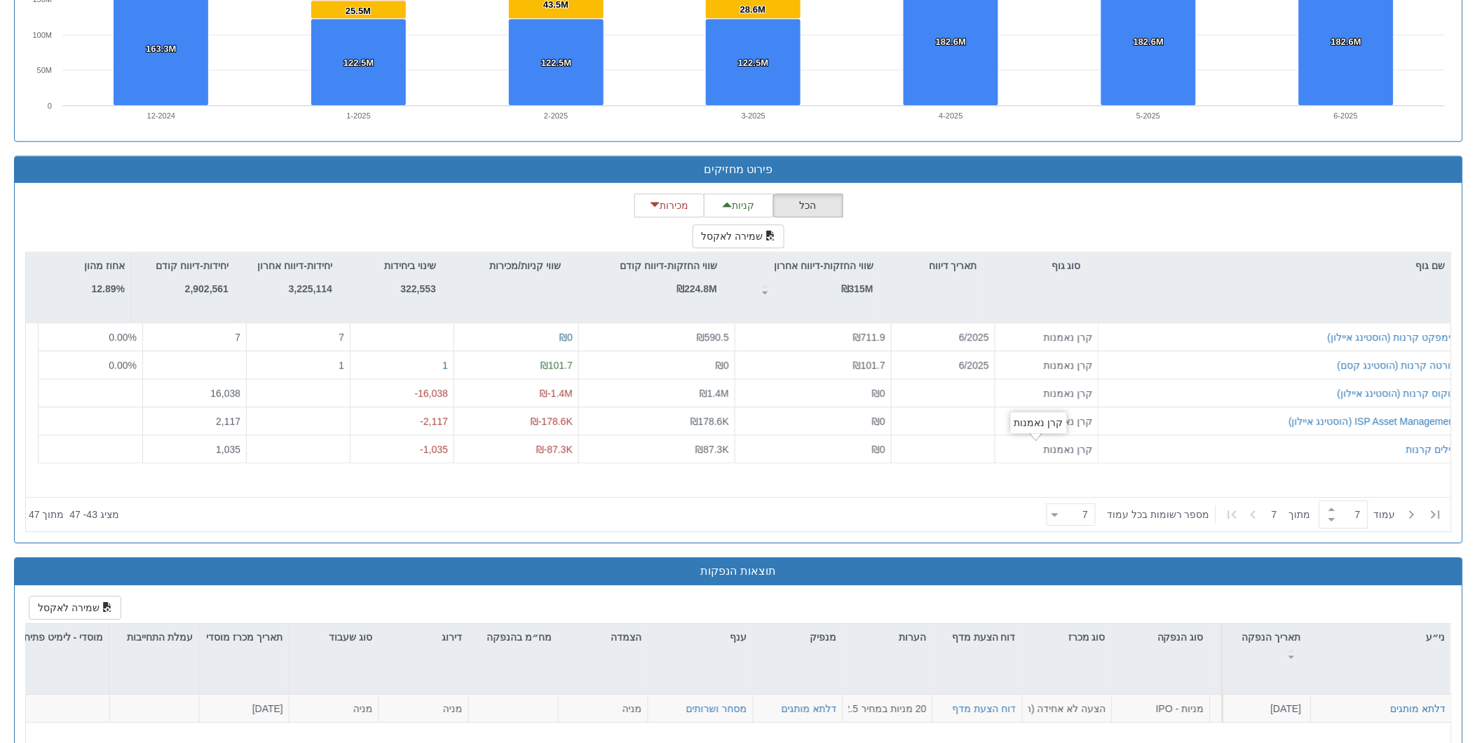
scroll to position [1071, 0]
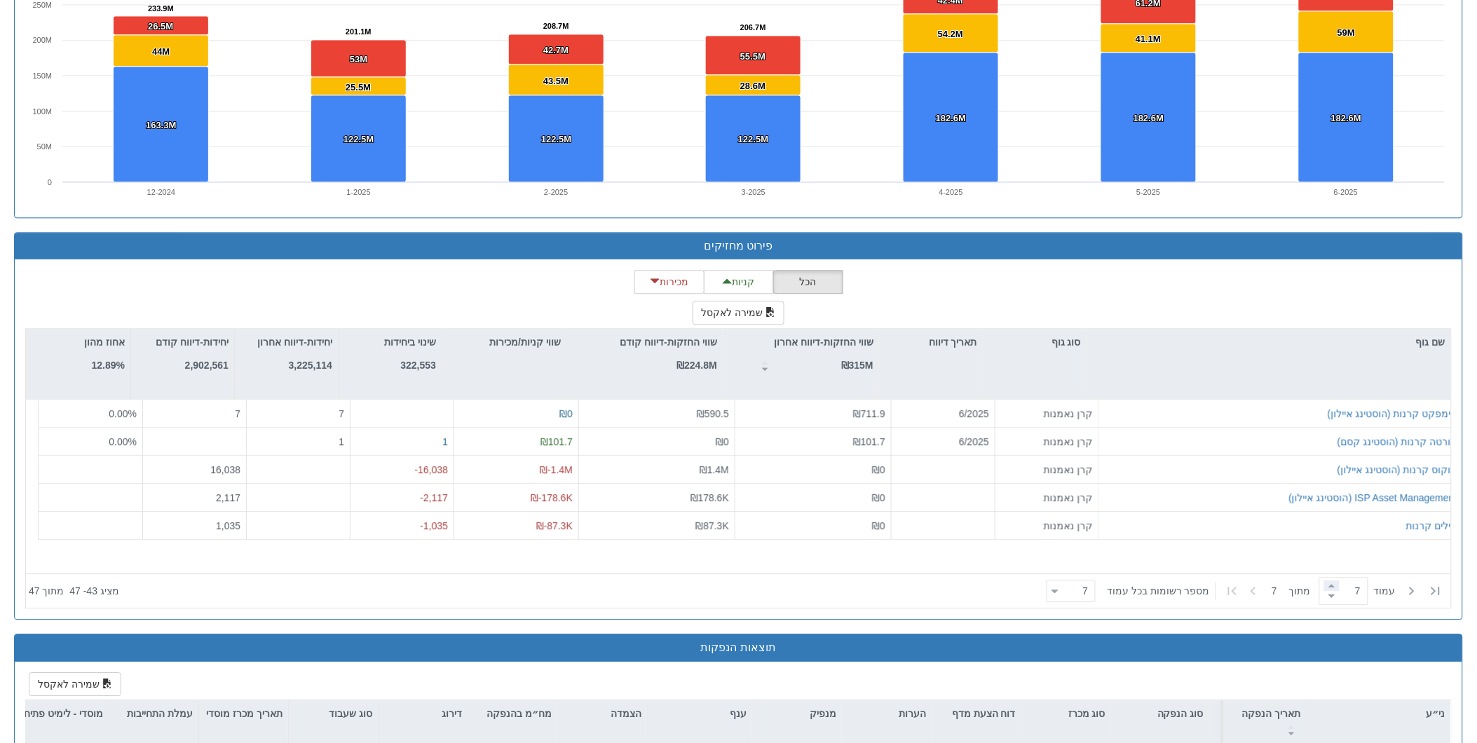
click at [1329, 589] on span at bounding box center [1332, 586] width 15 height 11
click at [1328, 597] on span at bounding box center [1332, 596] width 15 height 11
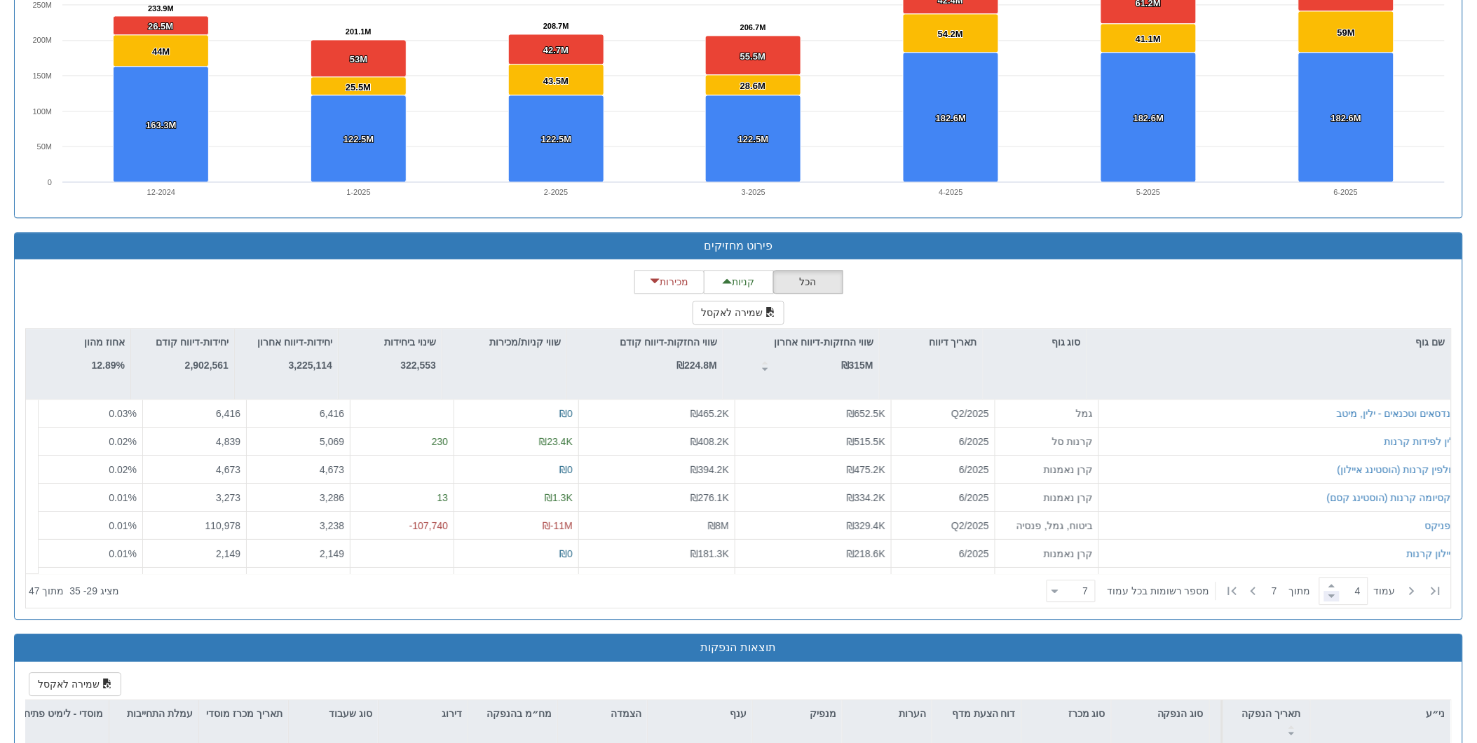
click at [1328, 597] on span at bounding box center [1332, 596] width 15 height 11
click at [1326, 586] on span at bounding box center [1332, 586] width 15 height 11
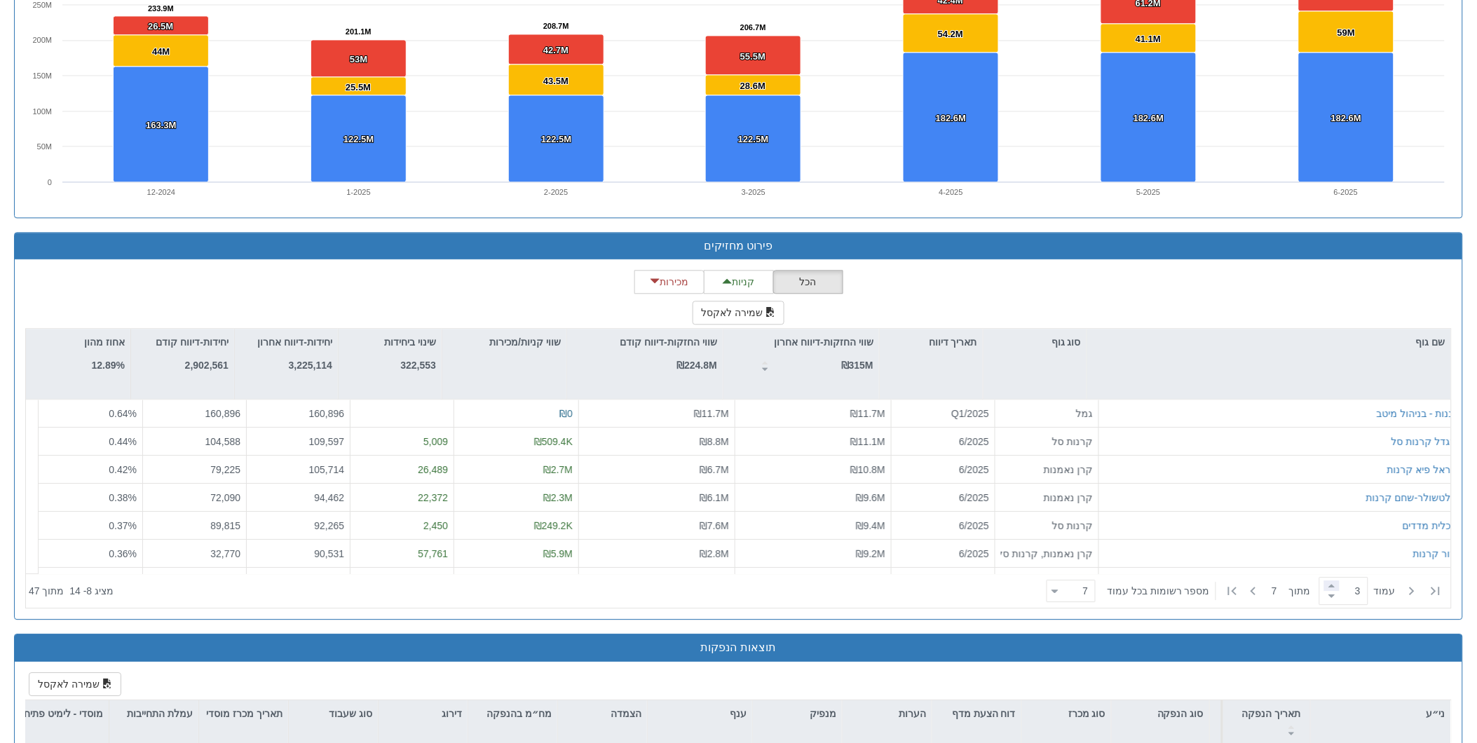
click at [1326, 586] on span at bounding box center [1332, 586] width 15 height 11
type input "4"
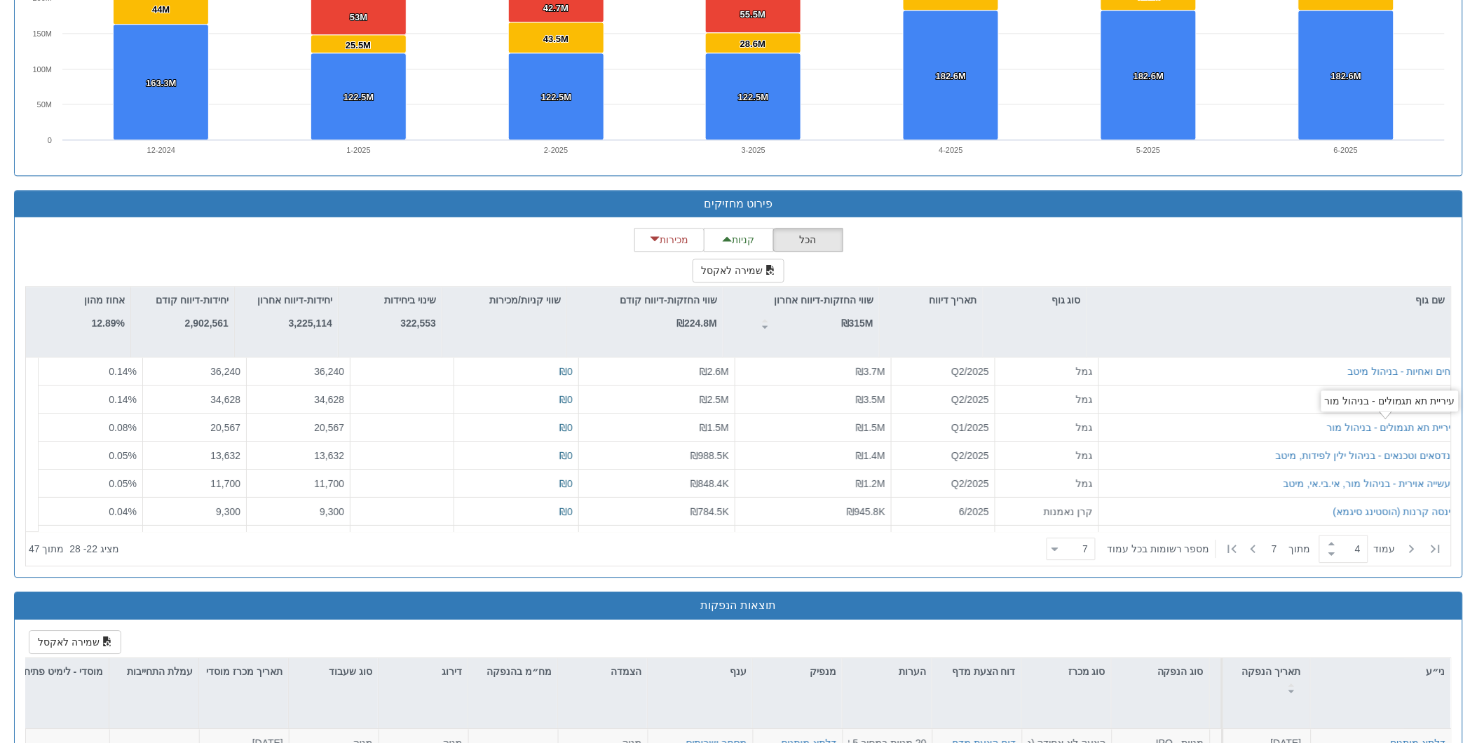
scroll to position [1149, 0]
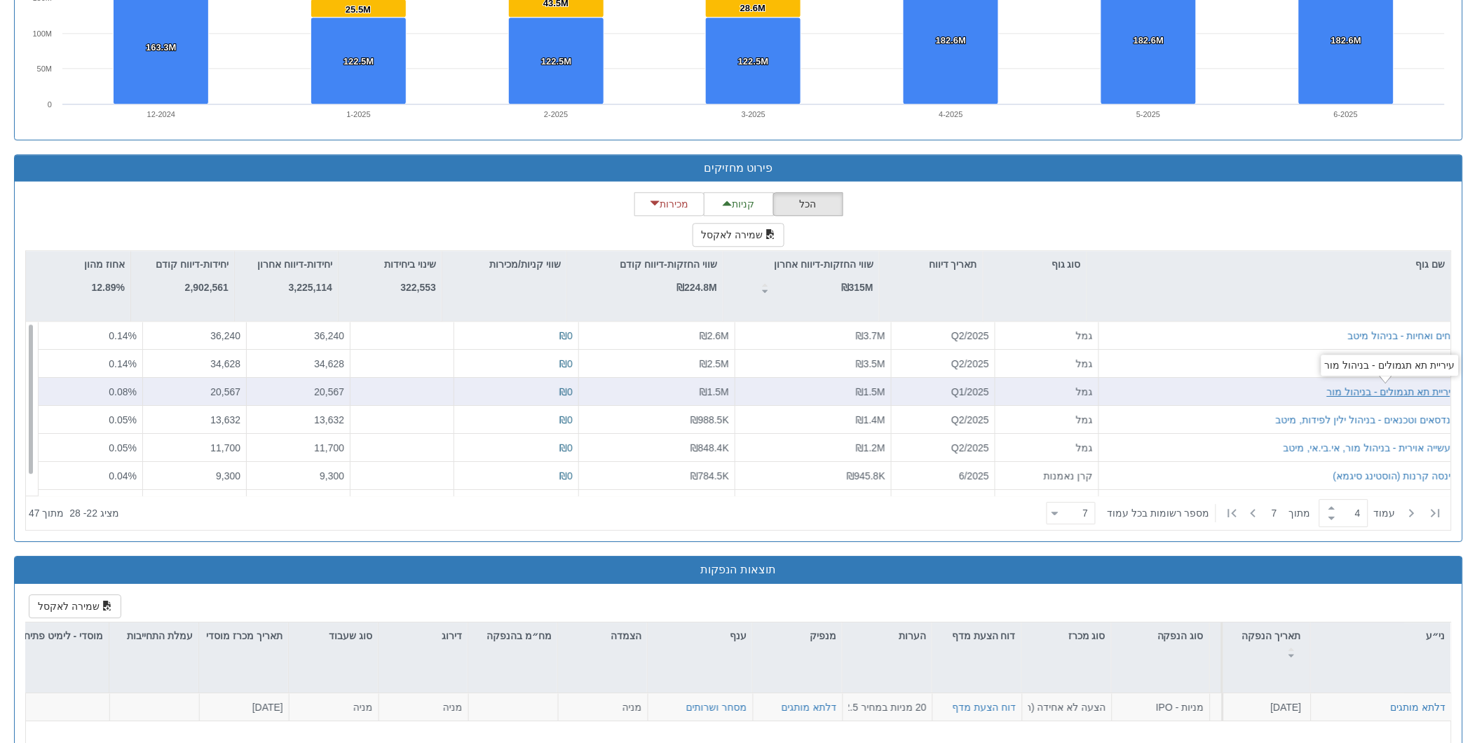
click at [1344, 386] on div "עיריית תא תגמולים - בניהול מור" at bounding box center [1392, 392] width 130 height 14
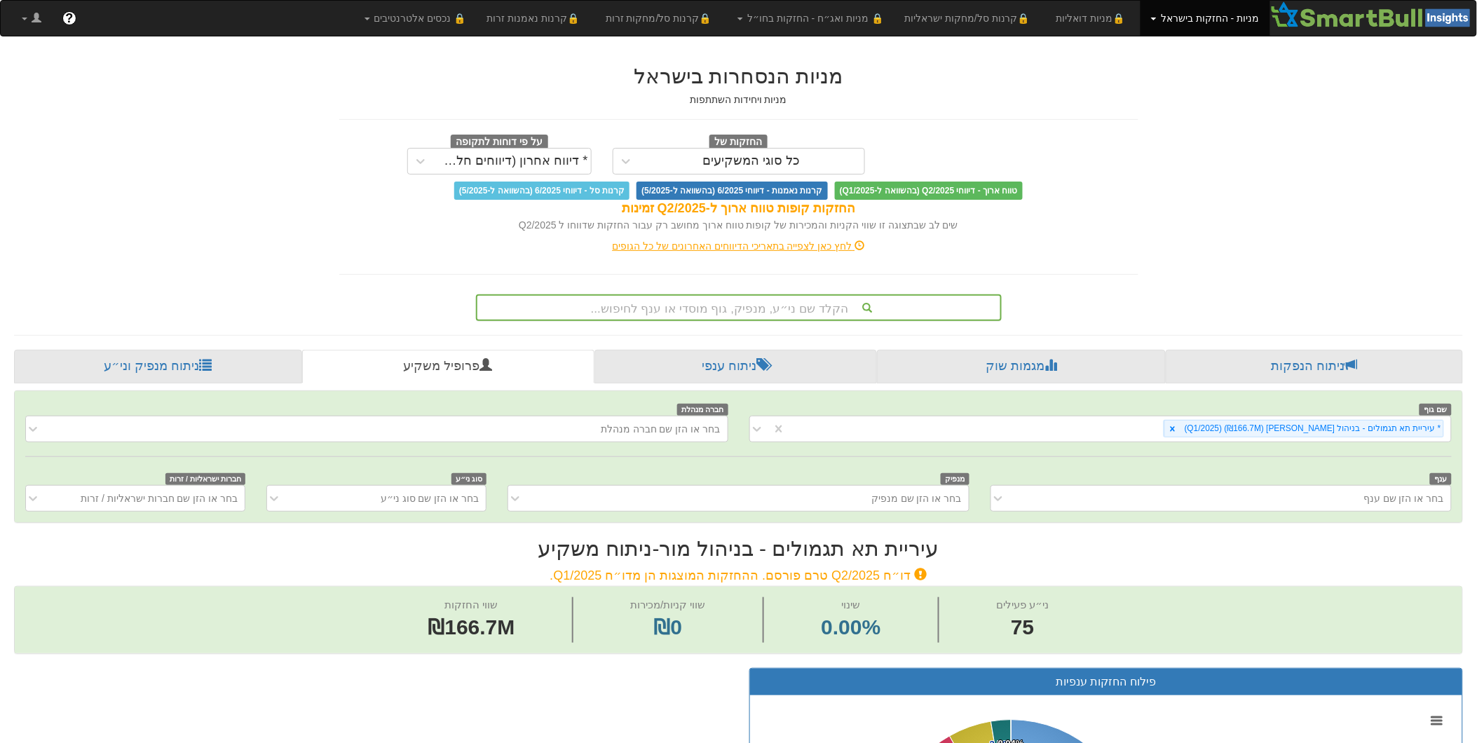
click at [675, 306] on div "הקלד שם ני״ע, מנפיק, גוף מוסדי או ענף לחיפוש..." at bounding box center [739, 308] width 523 height 24
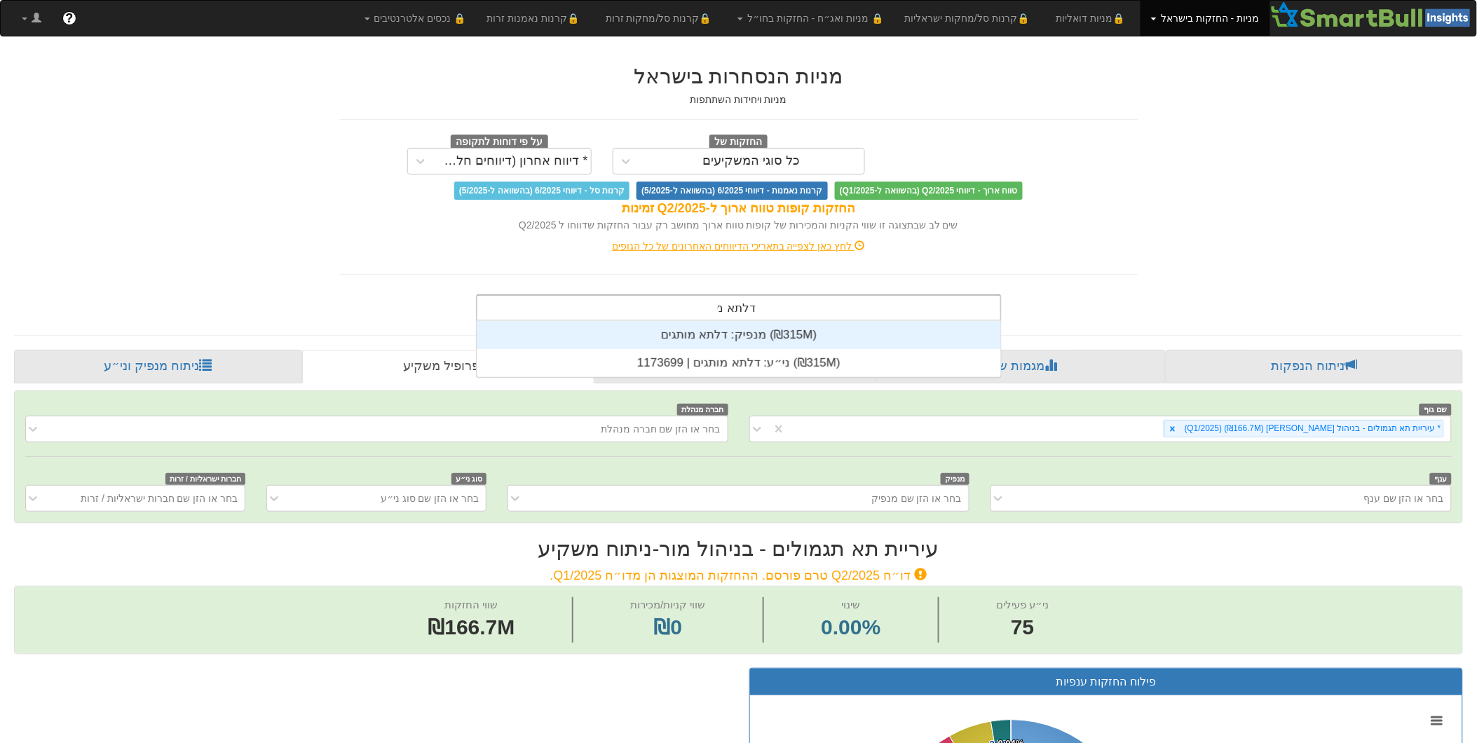
scroll to position [56, 0]
type input "דלתא מותגים"
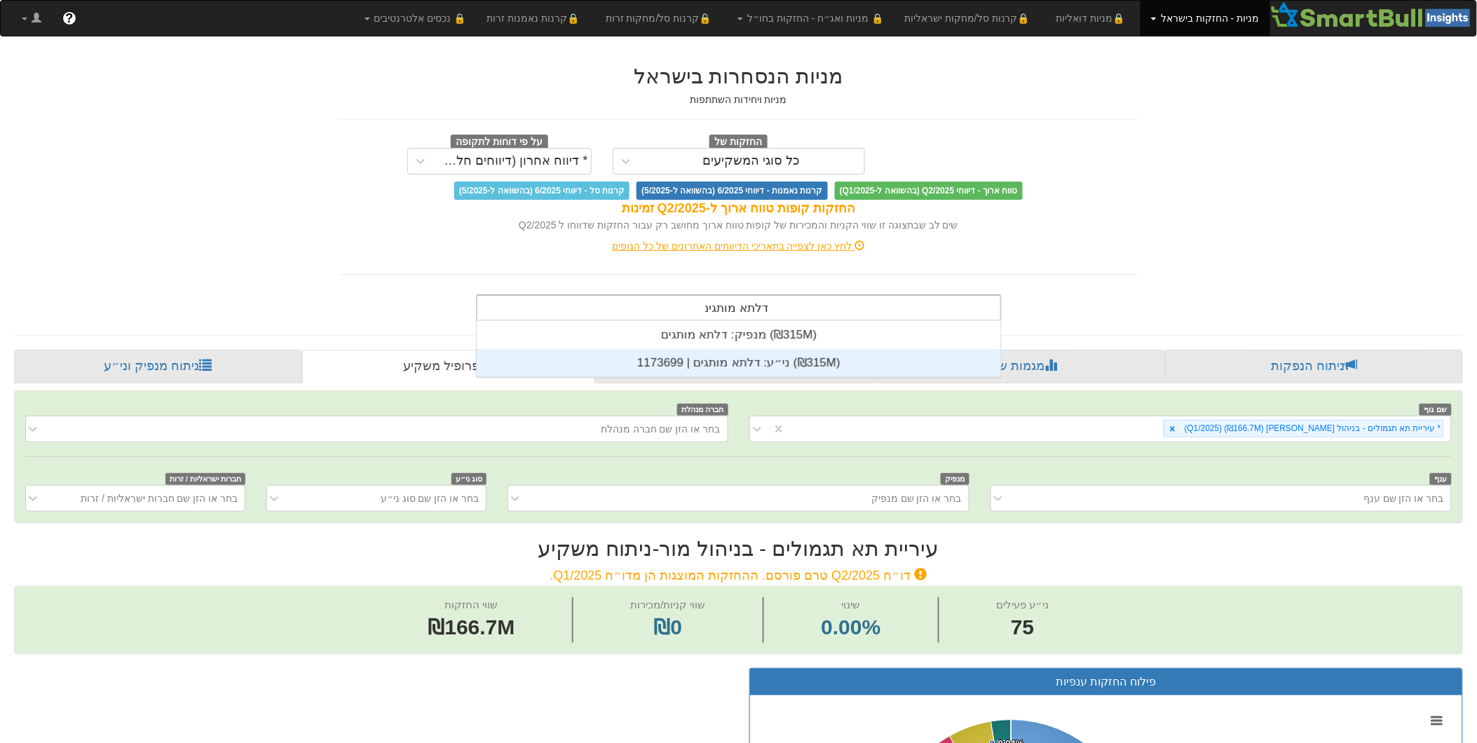
click at [745, 360] on div "ני״ע: ‏דלתא מותגים | 1173699 ‎(₪315M)‎" at bounding box center [739, 363] width 525 height 28
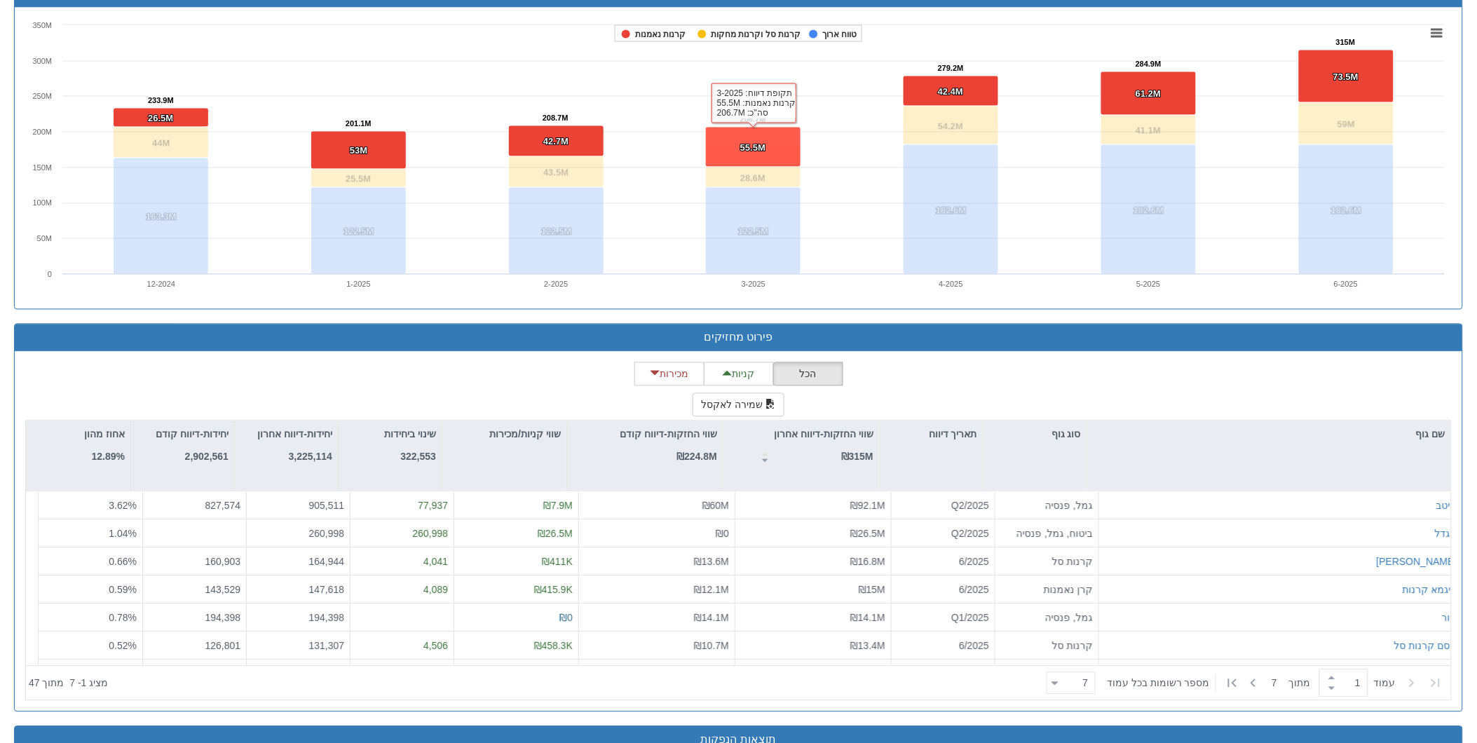
scroll to position [1090, 0]
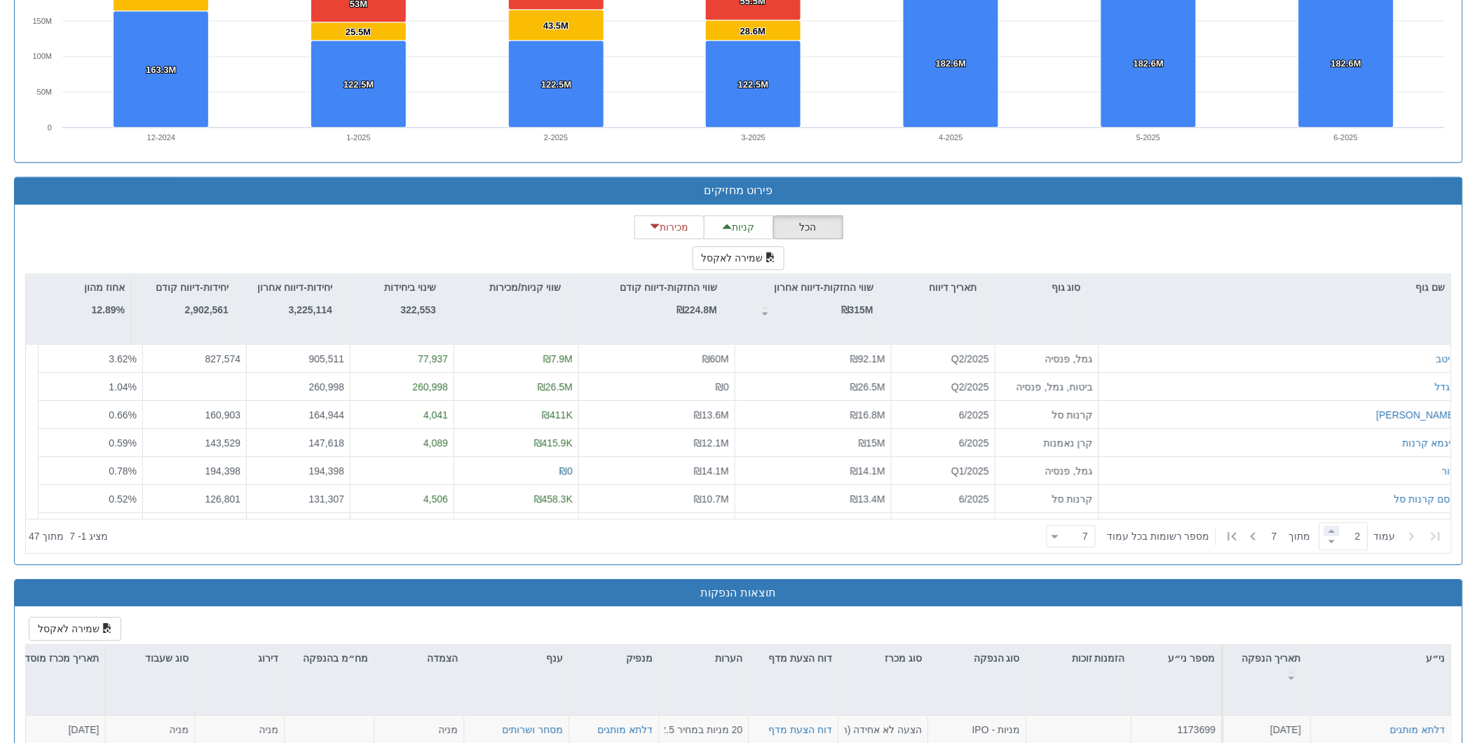
click at [1330, 529] on span at bounding box center [1332, 531] width 15 height 11
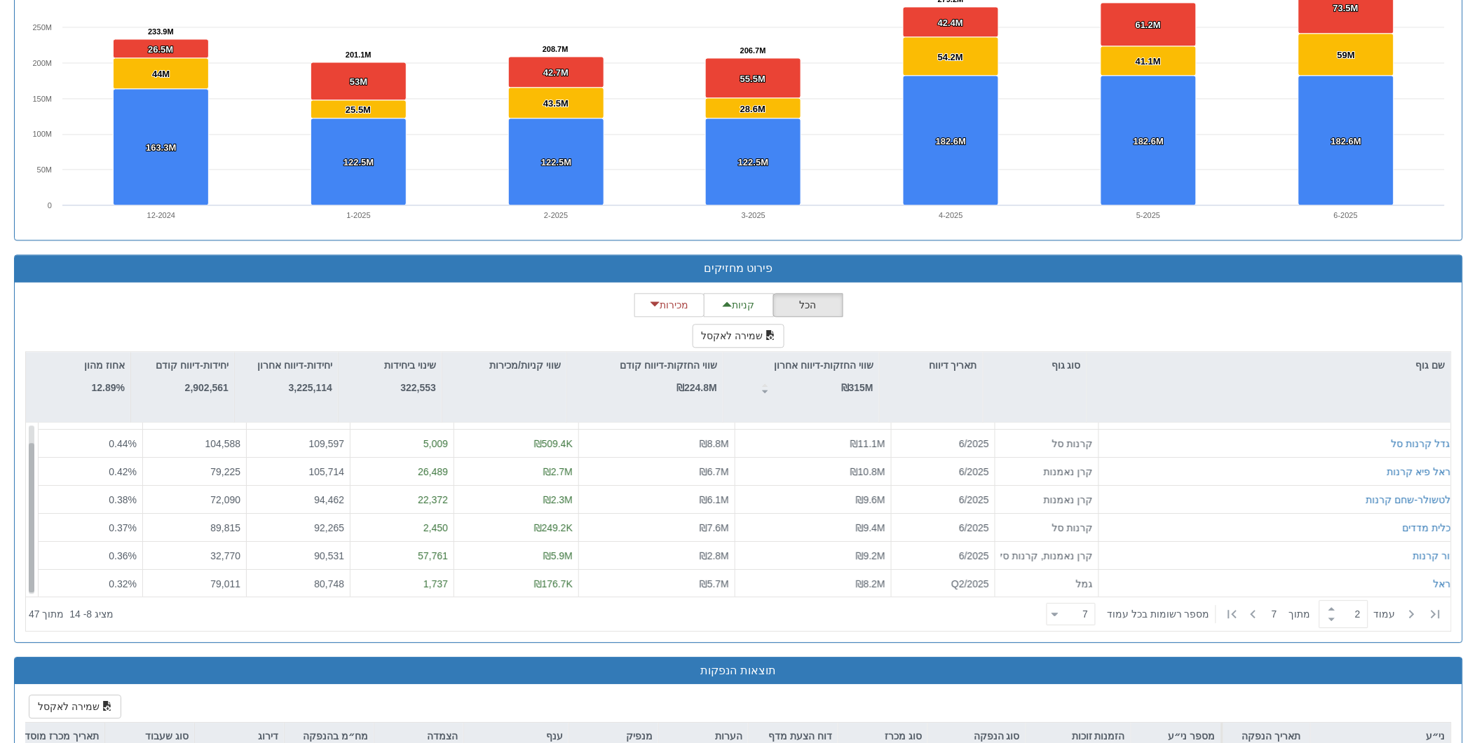
scroll to position [22, 0]
drag, startPoint x: 32, startPoint y: 503, endPoint x: 18, endPoint y: 529, distance: 29.8
click at [18, 529] on div "הכל קניות מכירות שמירה לאקסל שם גוף סוג גוף תאריך דיווח שווי החזקות-דיווח אחרון…" at bounding box center [739, 463] width 1448 height 360
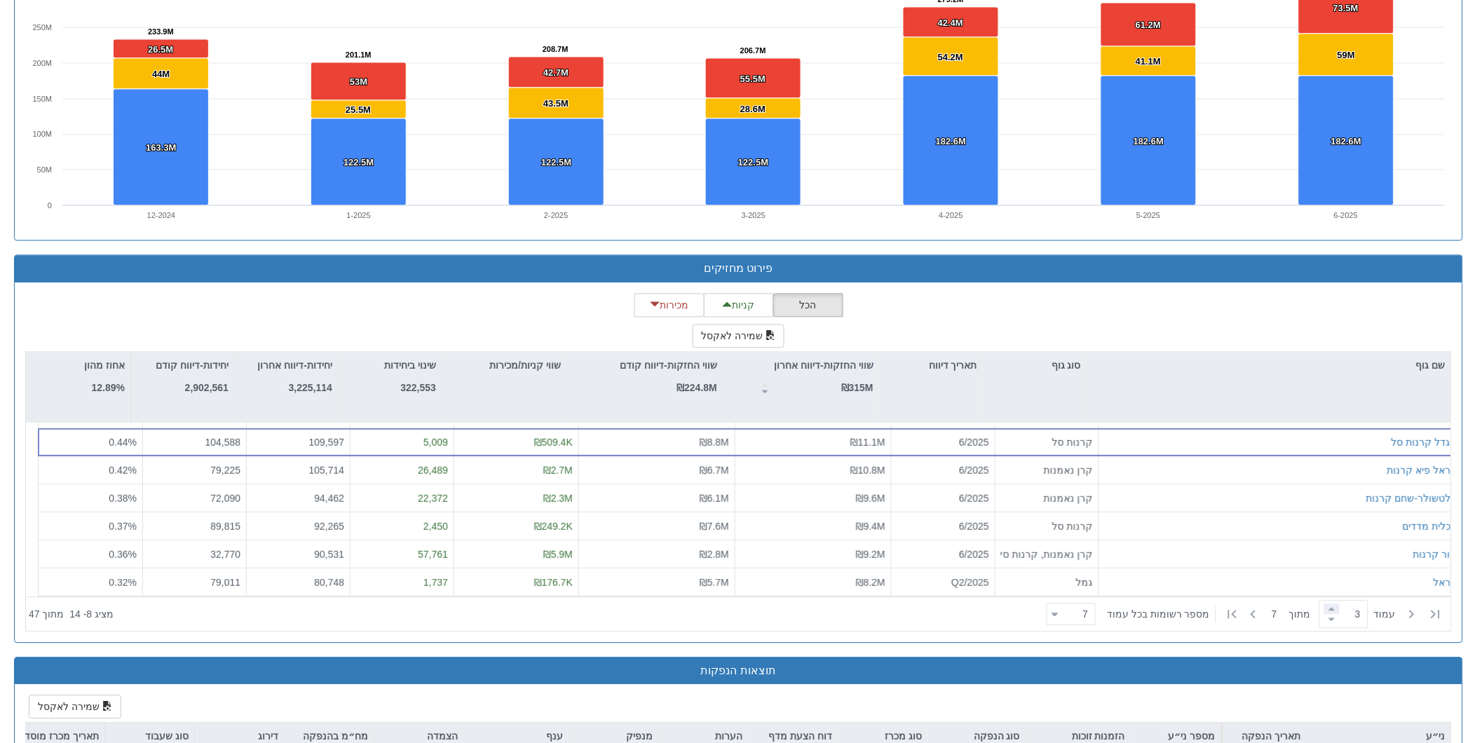
click at [1325, 609] on span at bounding box center [1332, 609] width 15 height 11
click at [1325, 618] on span at bounding box center [1332, 619] width 15 height 11
type input "2"
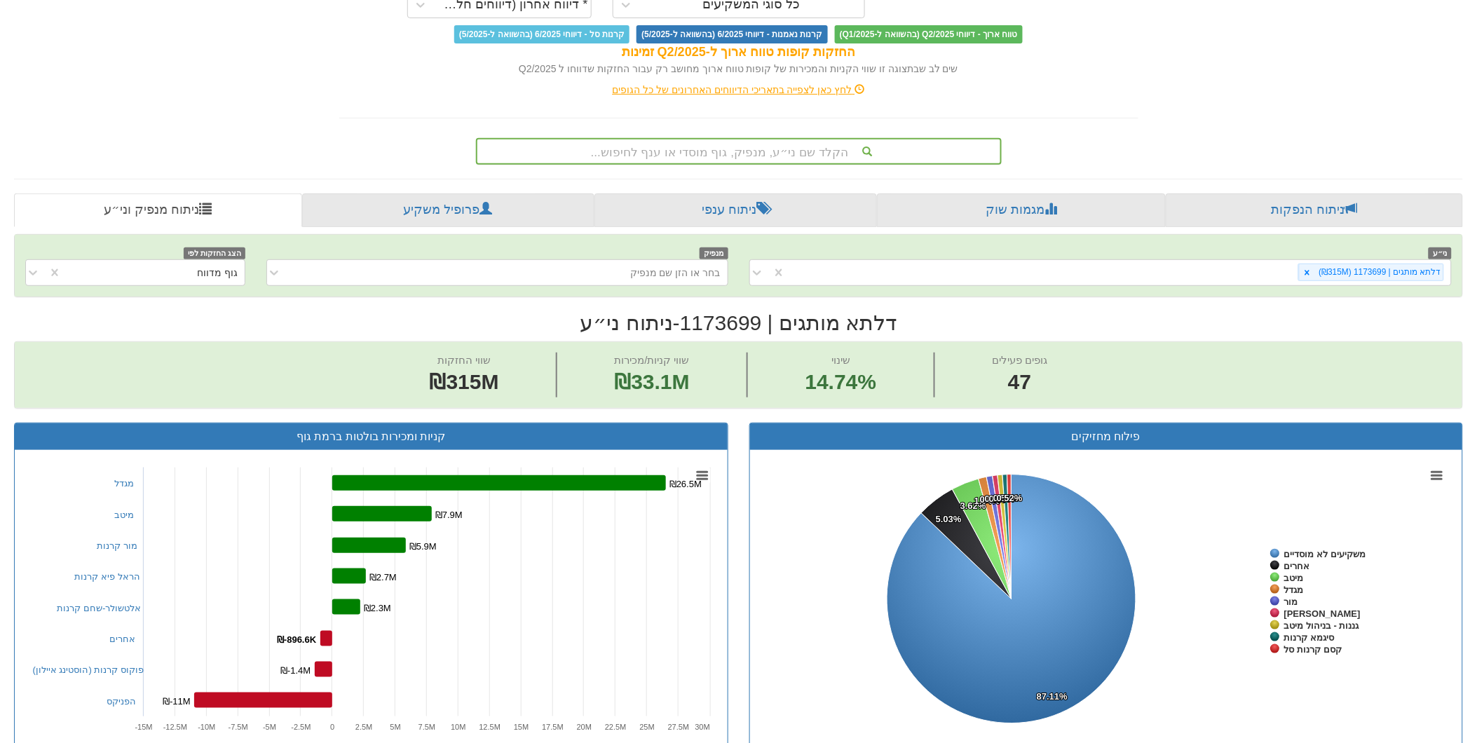
scroll to position [0, 0]
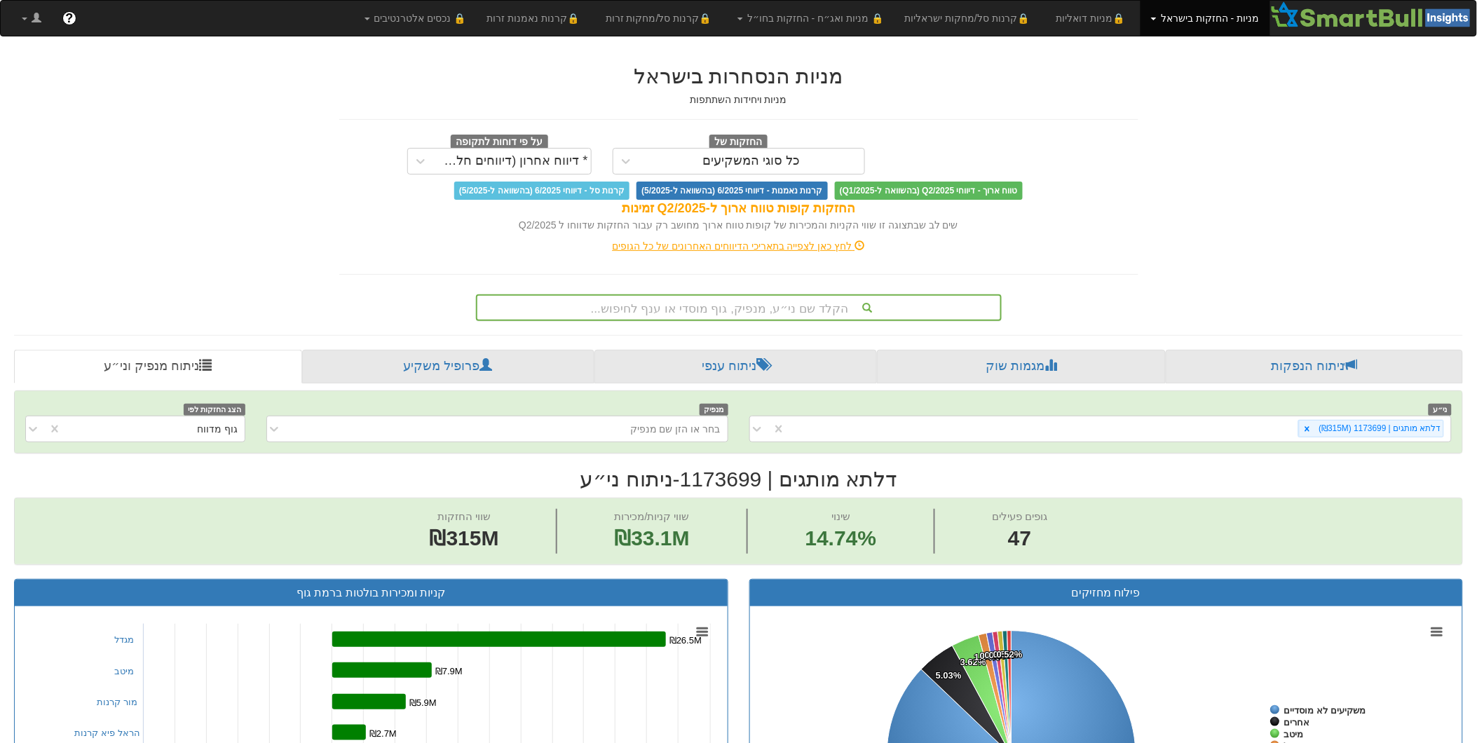
click at [801, 306] on div "הקלד שם ני״ע, מנפיק, גוף מוסדי או ענף לחיפוש..." at bounding box center [739, 308] width 523 height 24
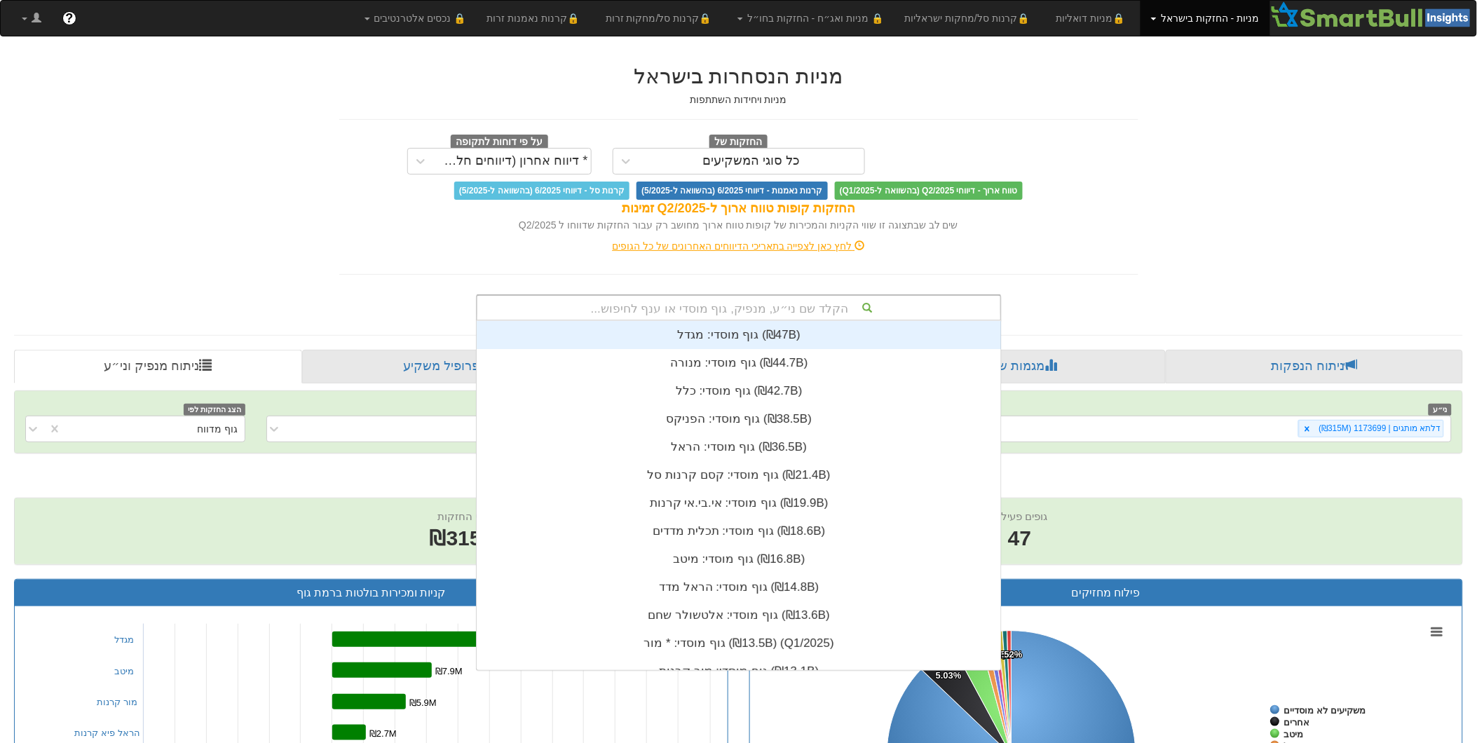
scroll to position [349, 0]
type input "דלת"
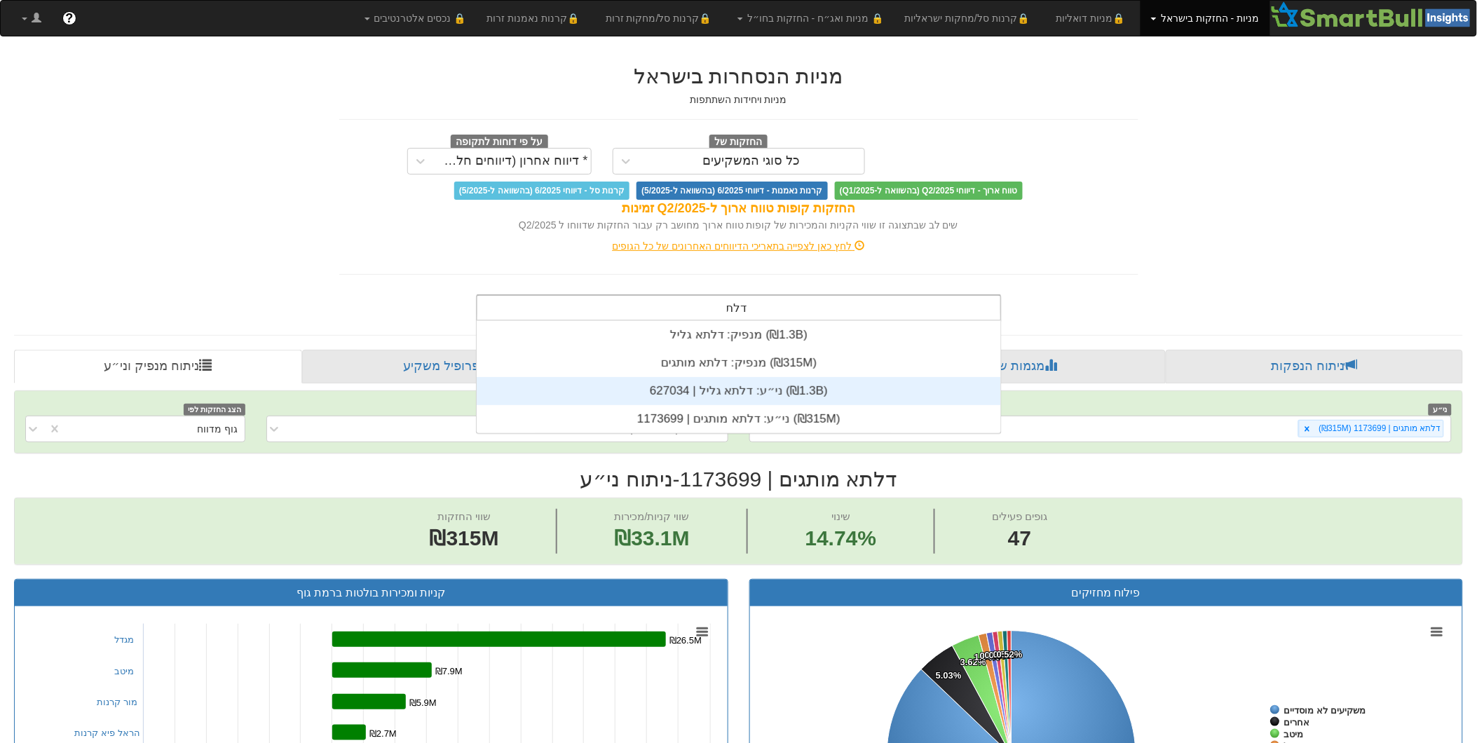
click at [734, 394] on div "ני״ע: ‏דלתא גליל | 627034 ‎(₪1.3B)‎" at bounding box center [739, 391] width 525 height 28
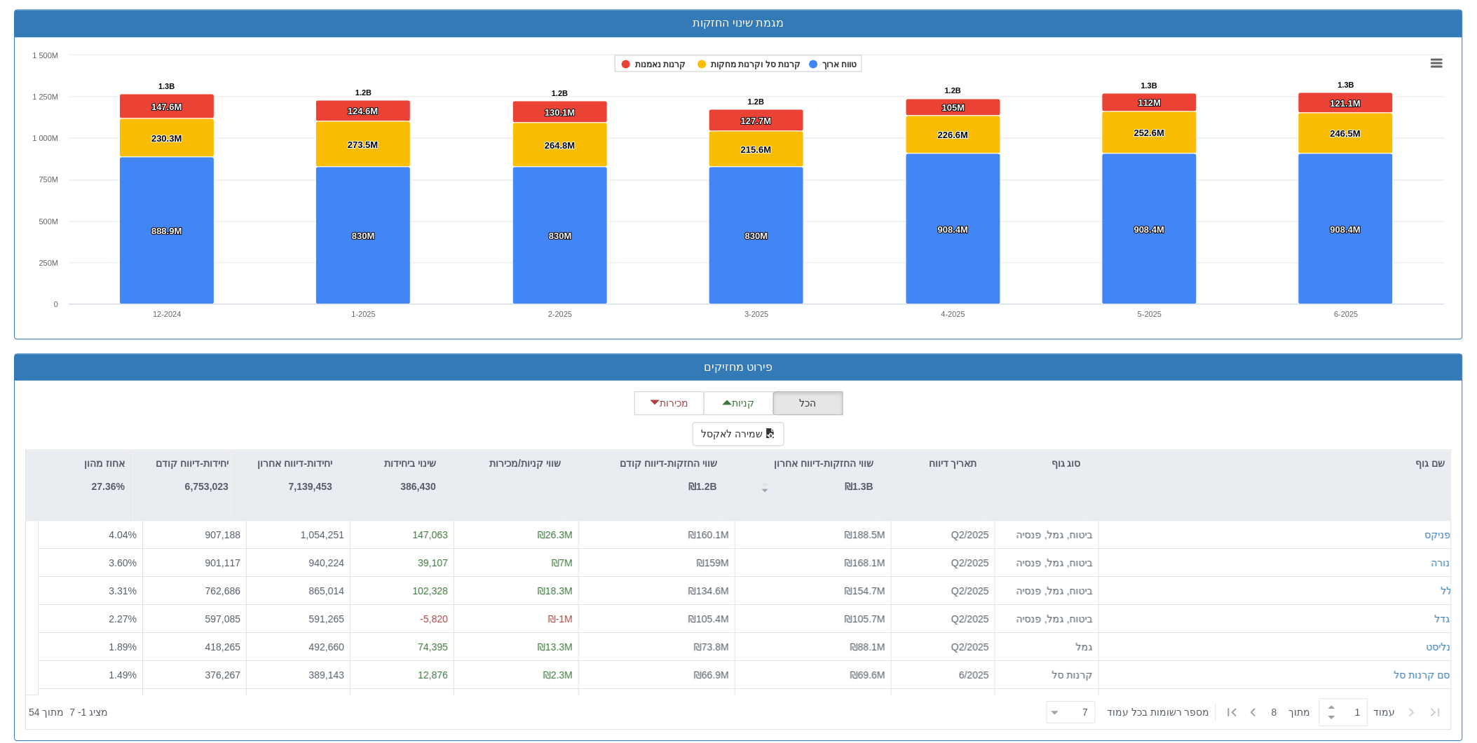
scroll to position [966, 0]
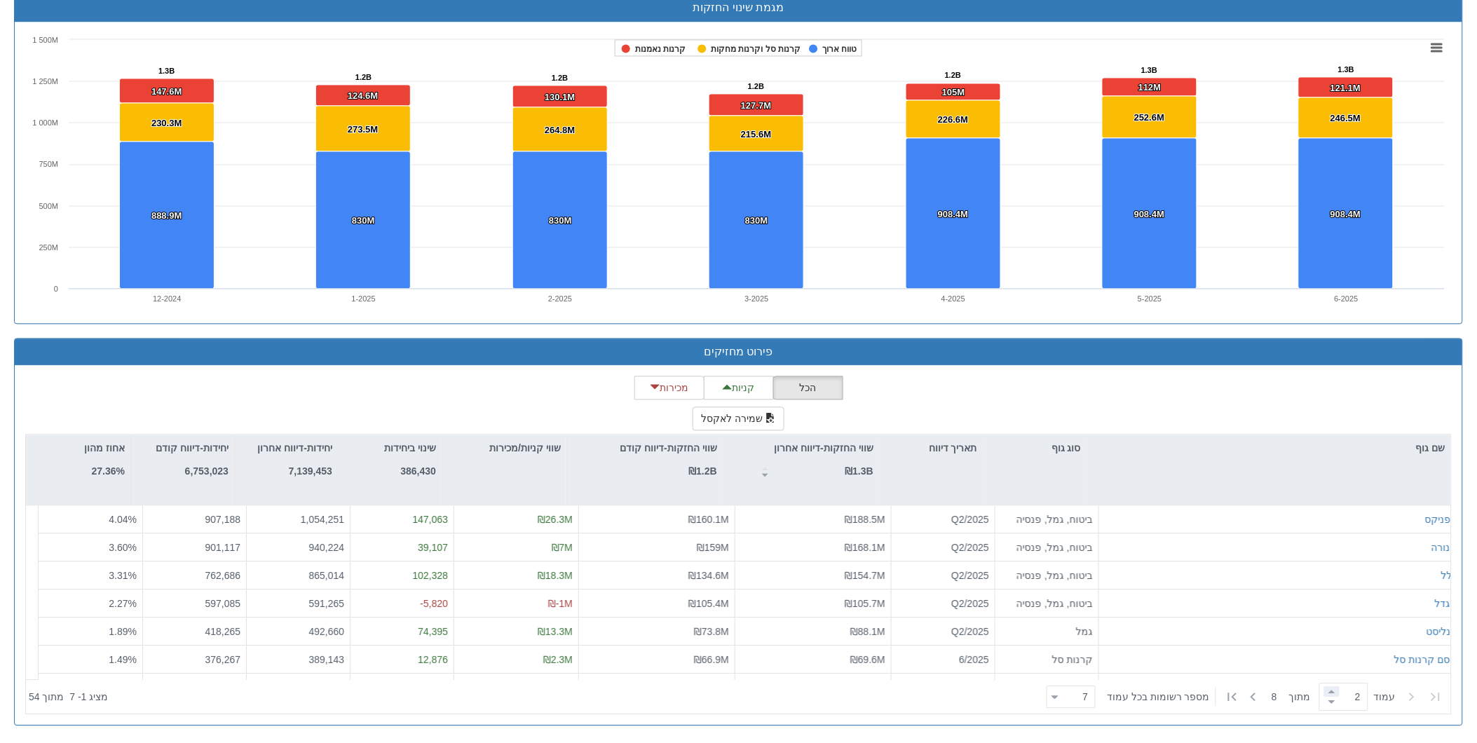
click at [1327, 695] on span at bounding box center [1332, 691] width 15 height 11
click at [1329, 706] on span at bounding box center [1332, 702] width 15 height 11
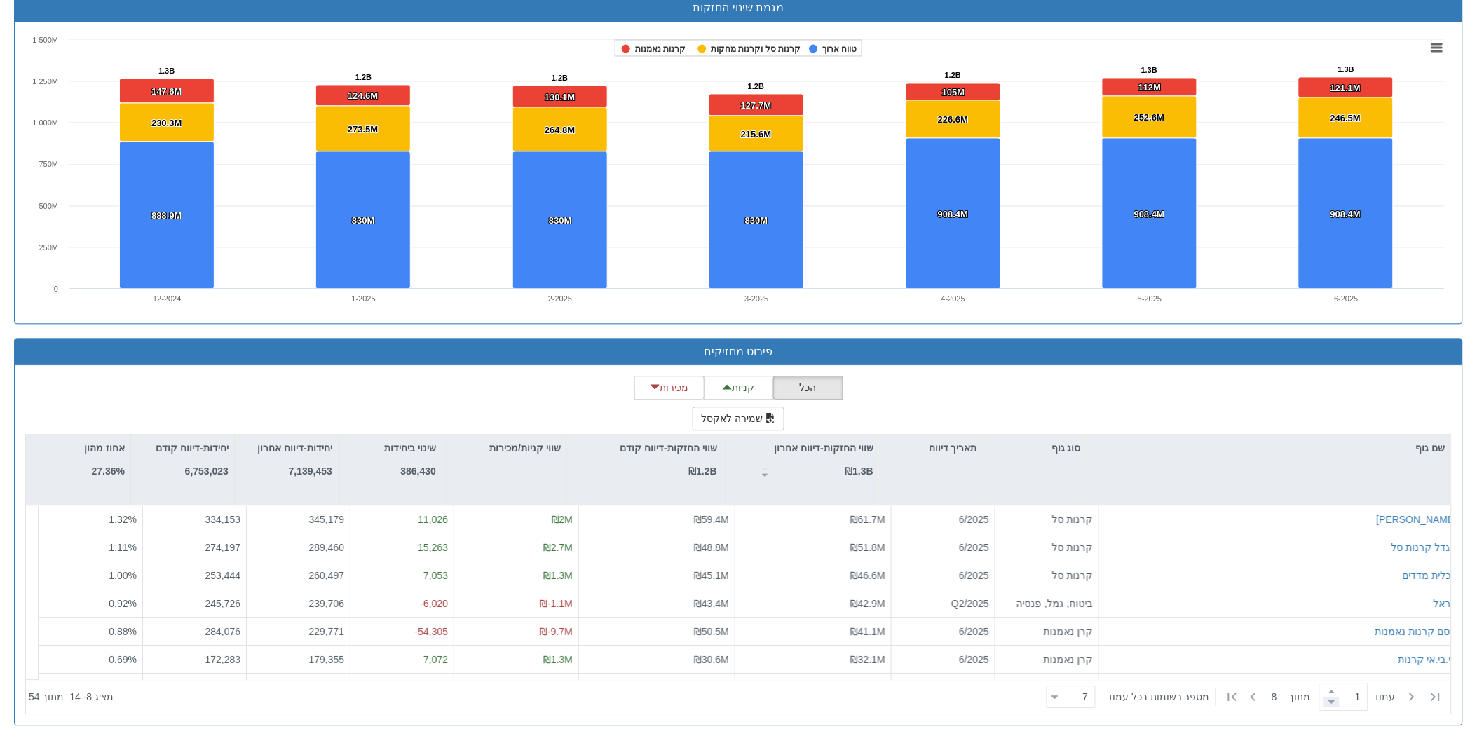
click at [1329, 706] on span at bounding box center [1332, 702] width 15 height 11
type input "1"
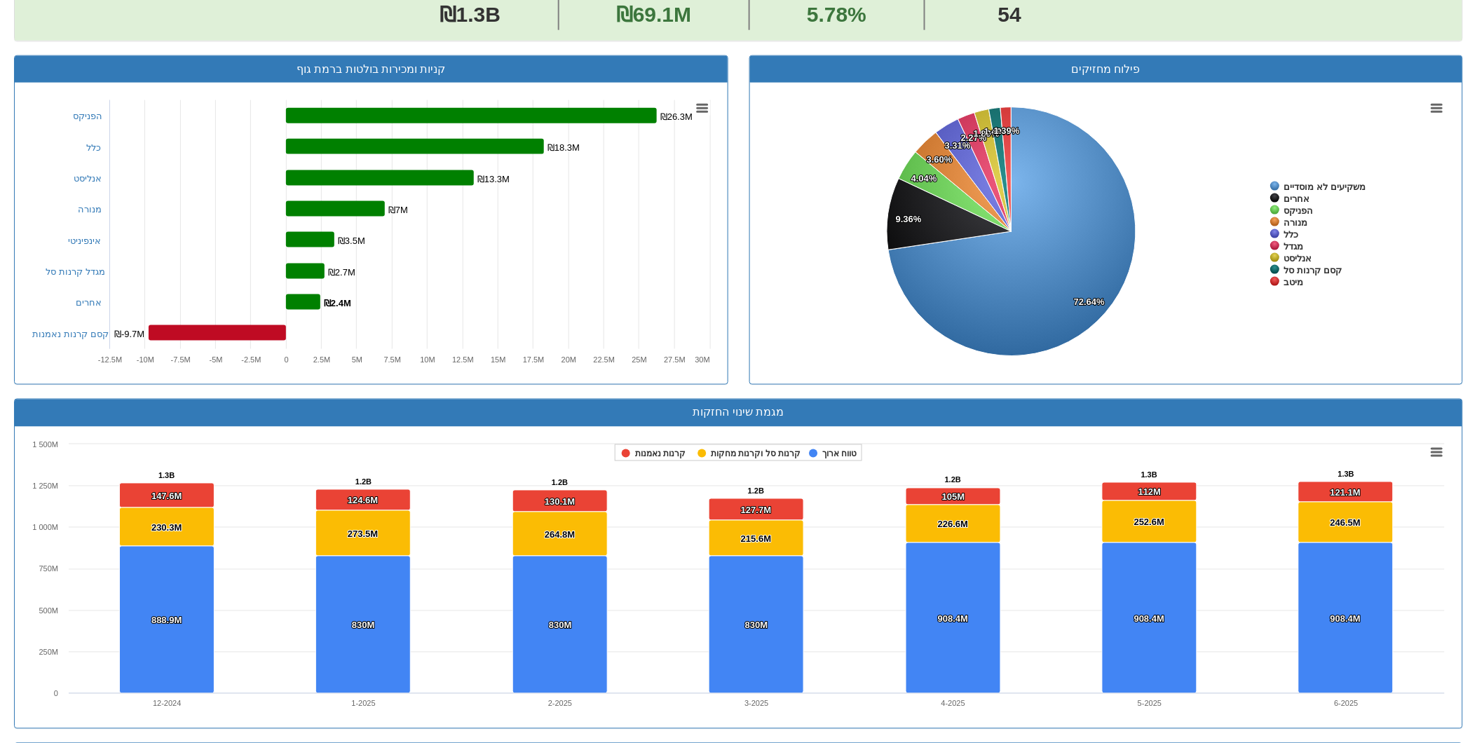
scroll to position [421, 0]
